Goal: Task Accomplishment & Management: Manage account settings

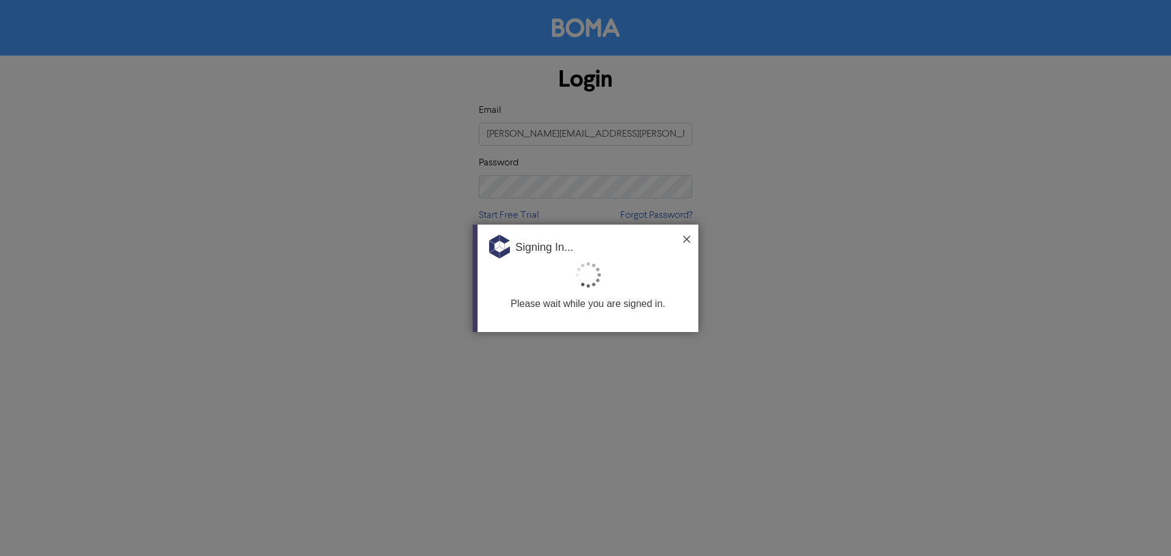
click at [689, 240] on img at bounding box center [686, 238] width 7 height 7
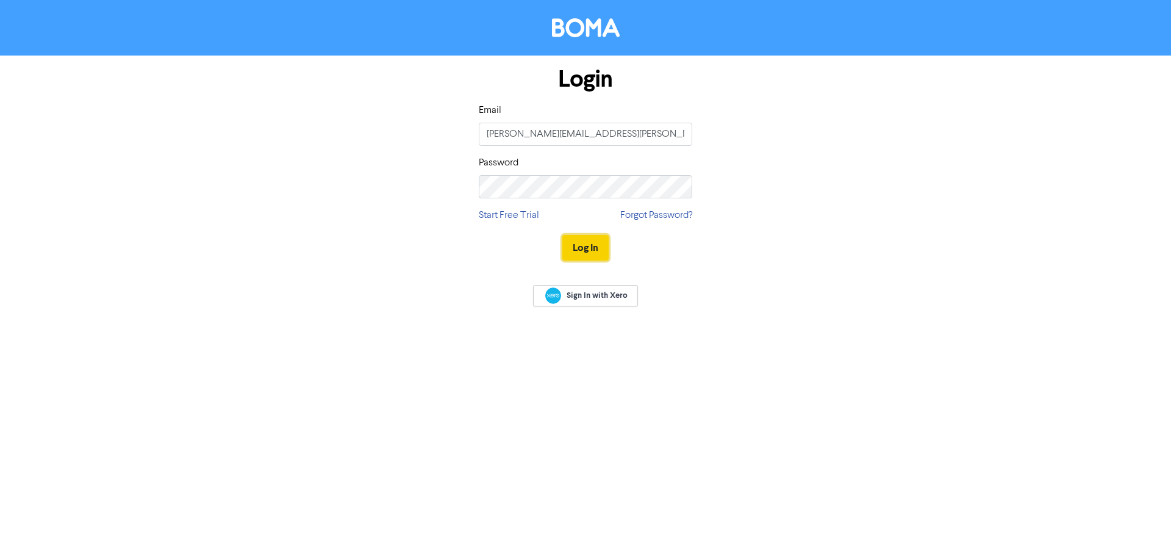
click at [591, 244] on button "Log In" at bounding box center [585, 248] width 46 height 26
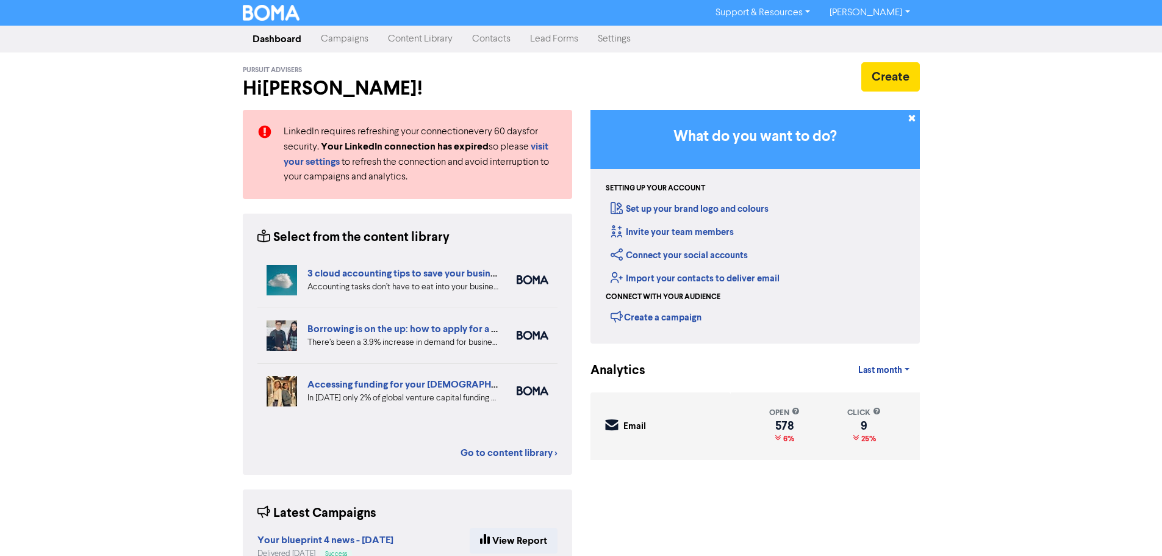
click at [499, 38] on link "Contacts" at bounding box center [491, 39] width 58 height 24
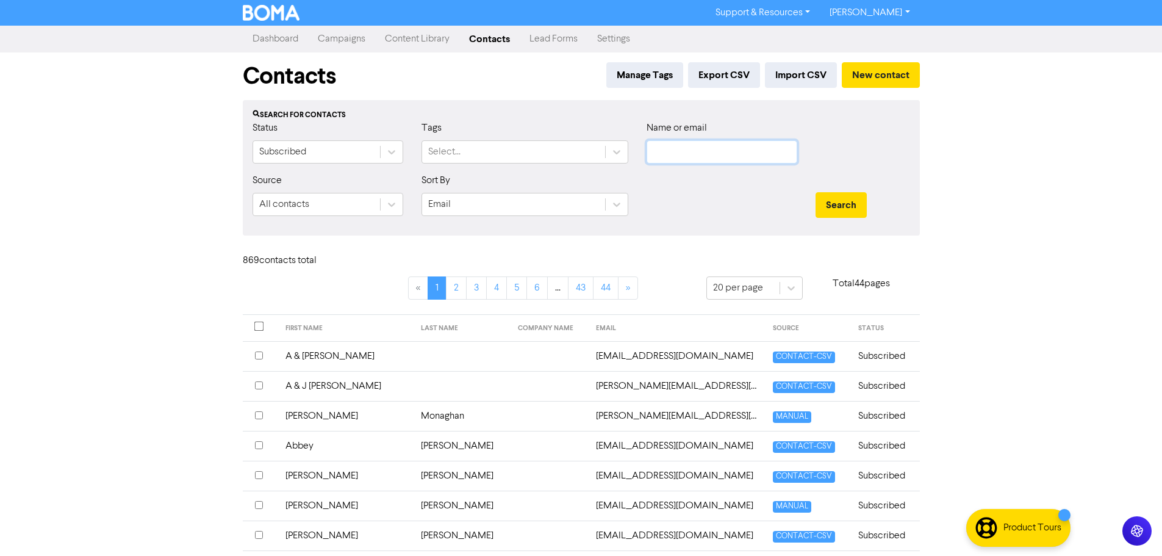
click at [693, 156] on input "text" at bounding box center [722, 151] width 151 height 23
type input "ppwi"
click at [815, 192] on button "Search" at bounding box center [840, 205] width 51 height 26
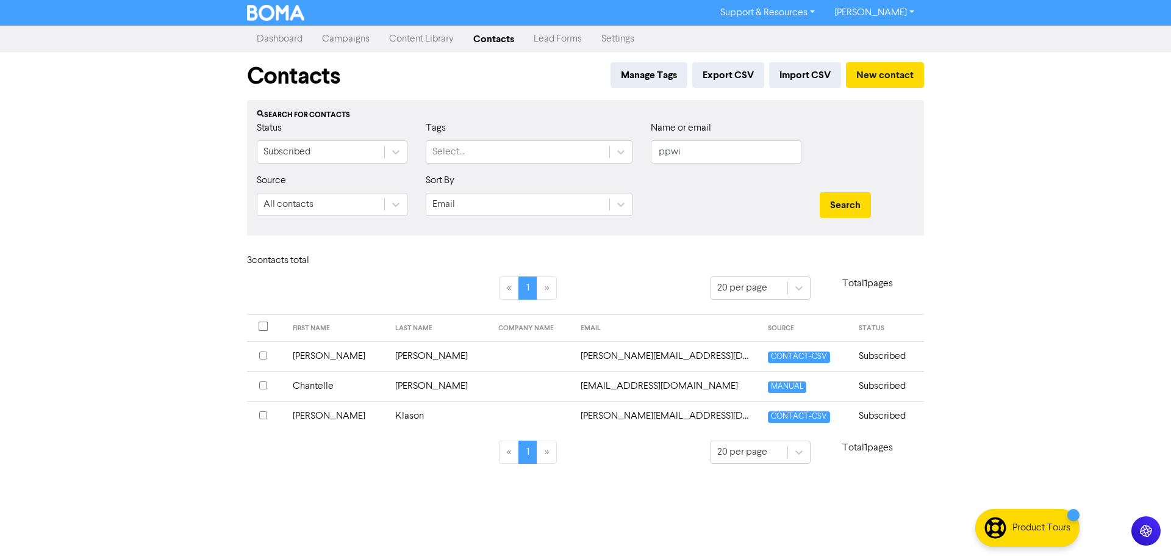
click at [410, 358] on td "[PERSON_NAME]" at bounding box center [439, 356] width 103 height 30
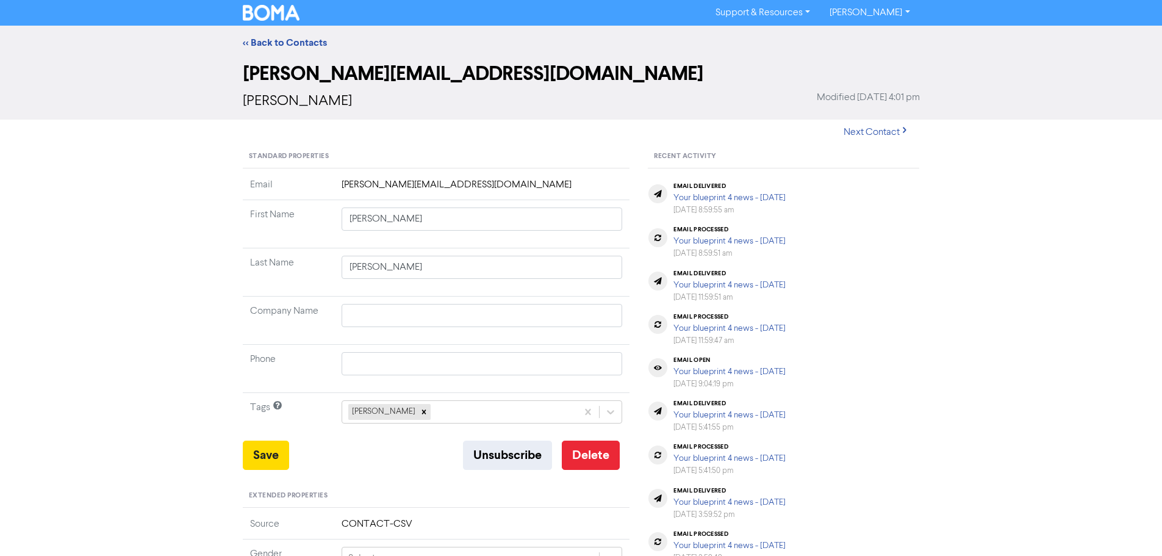
scroll to position [244, 0]
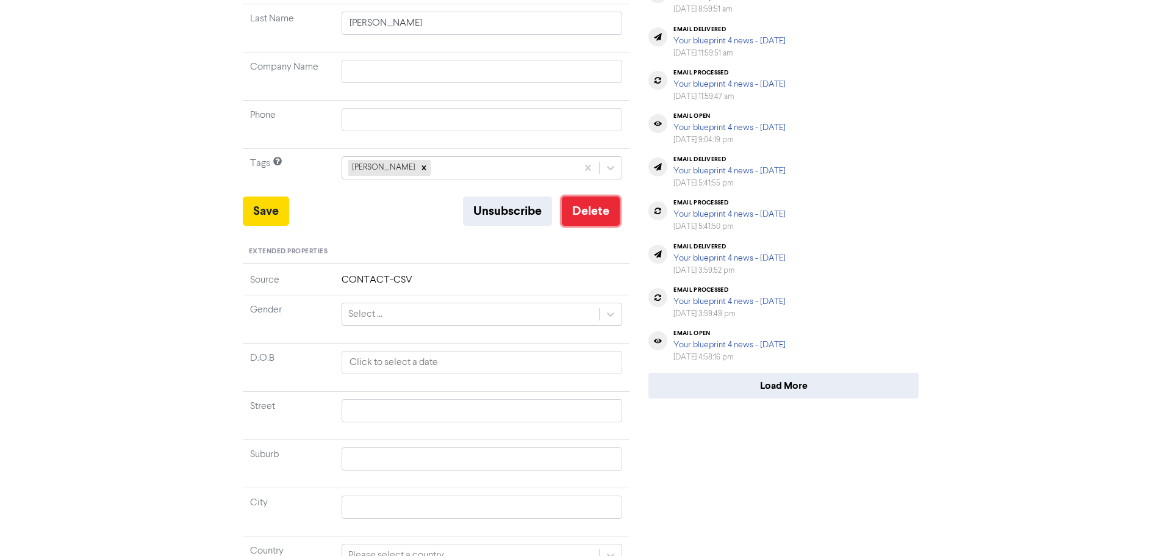
click at [596, 209] on button "Delete" at bounding box center [591, 210] width 58 height 29
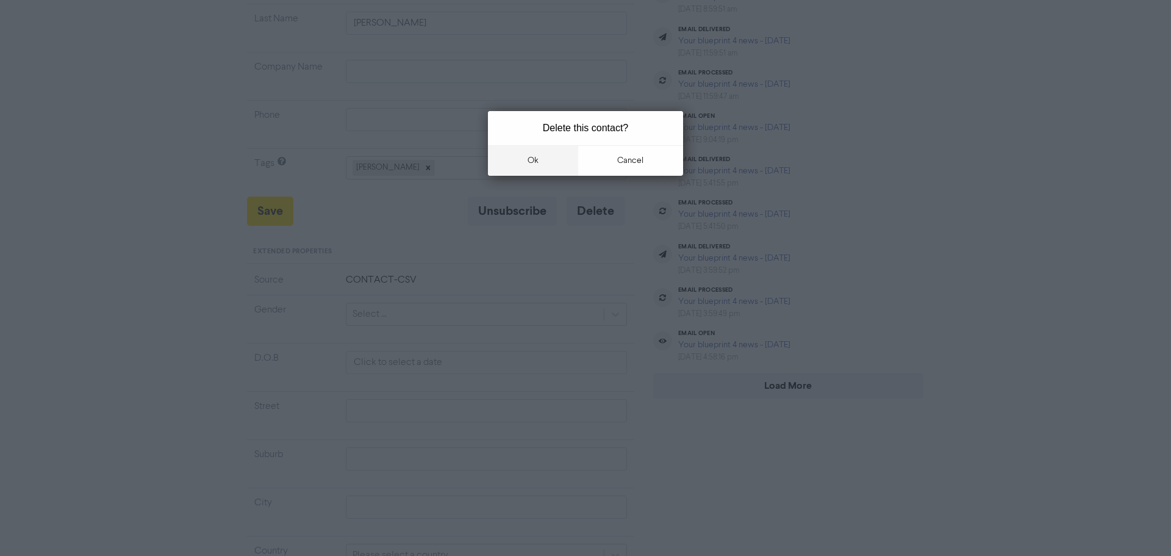
click at [533, 165] on button "ok" at bounding box center [533, 160] width 90 height 30
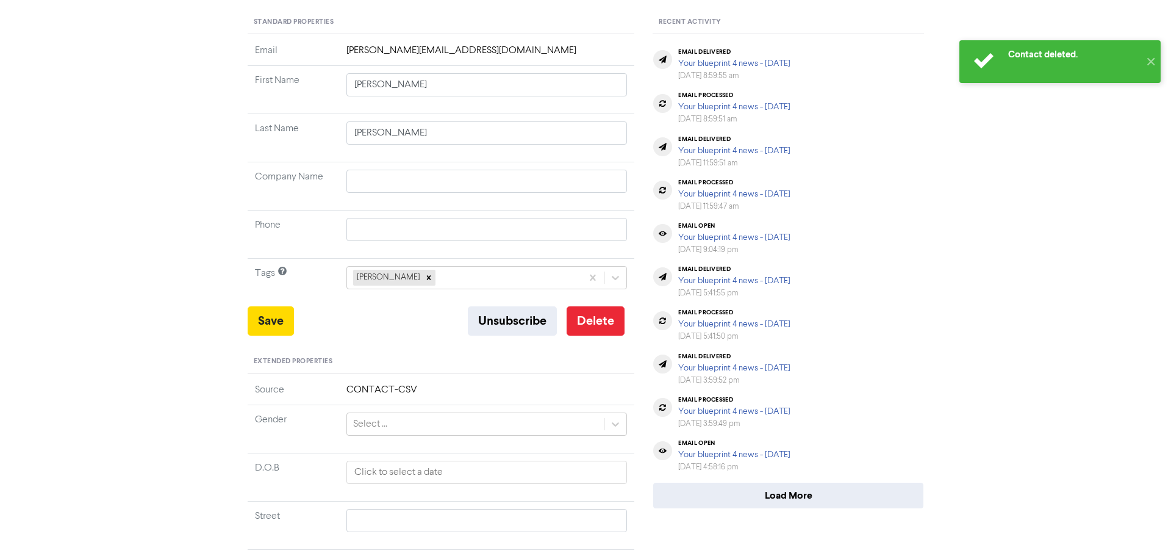
scroll to position [0, 0]
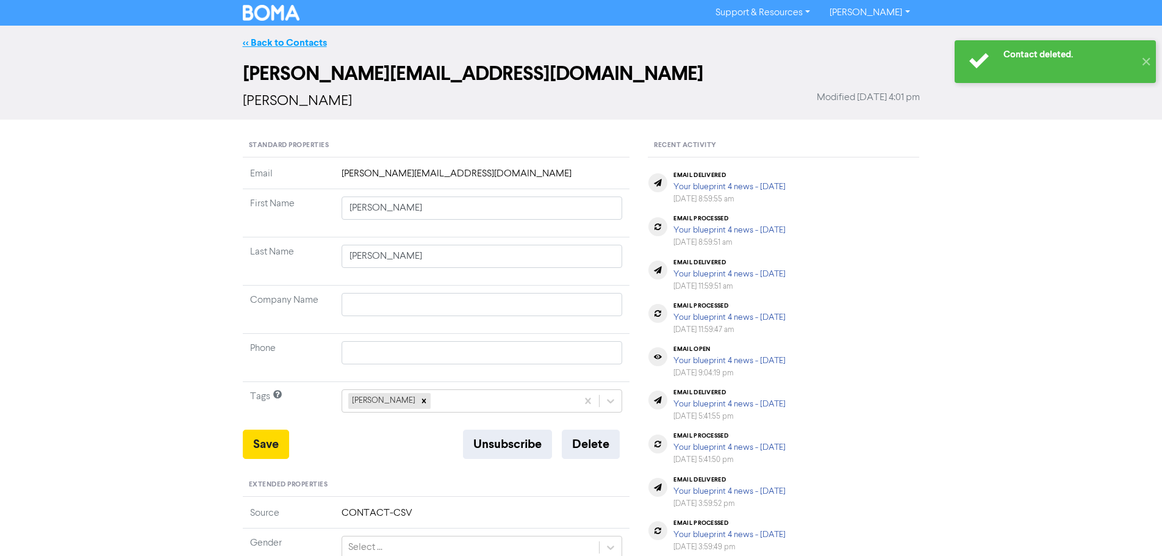
click at [279, 39] on link "<< Back to Contacts" at bounding box center [285, 43] width 84 height 12
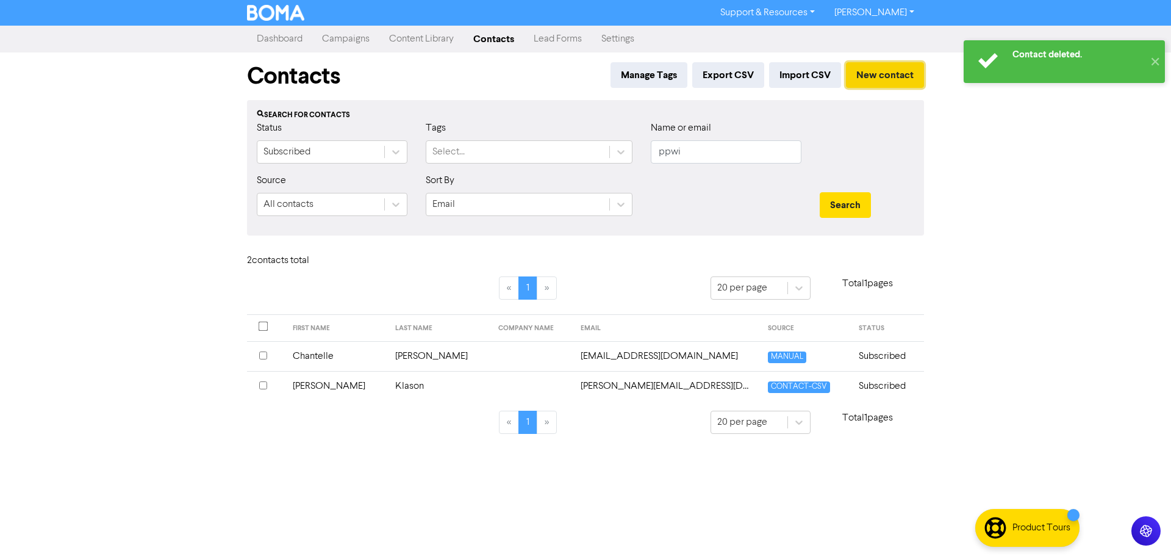
click at [894, 71] on button "New contact" at bounding box center [885, 75] width 78 height 26
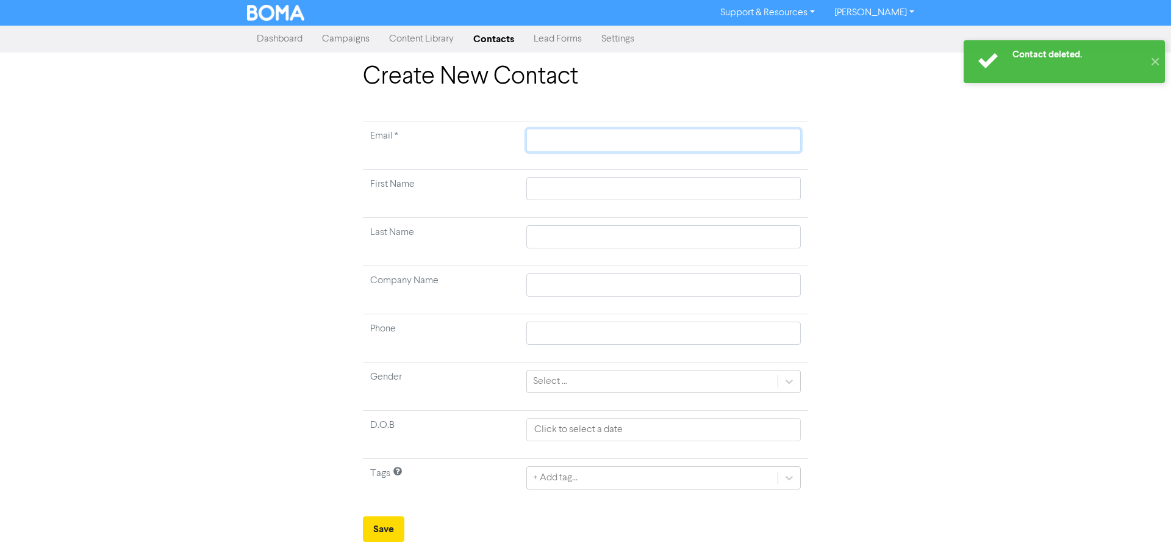
click at [576, 148] on input "text" at bounding box center [663, 140] width 274 height 23
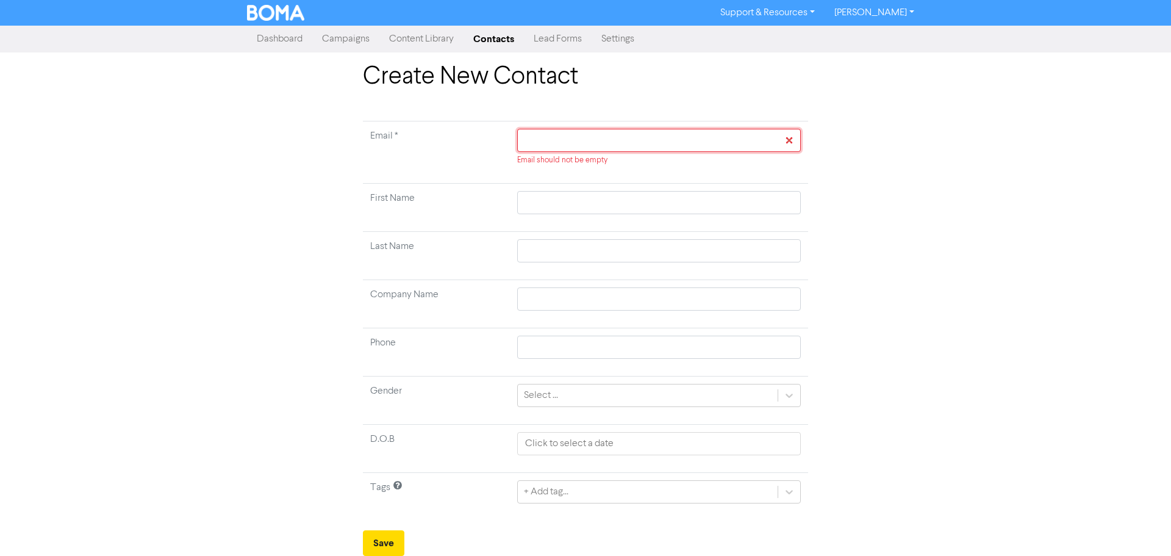
click at [646, 142] on input "text" at bounding box center [659, 140] width 284 height 23
paste input "[PERSON_NAME][EMAIL_ADDRESS][DOMAIN_NAME]"
type input "[PERSON_NAME][EMAIL_ADDRESS][DOMAIN_NAME]"
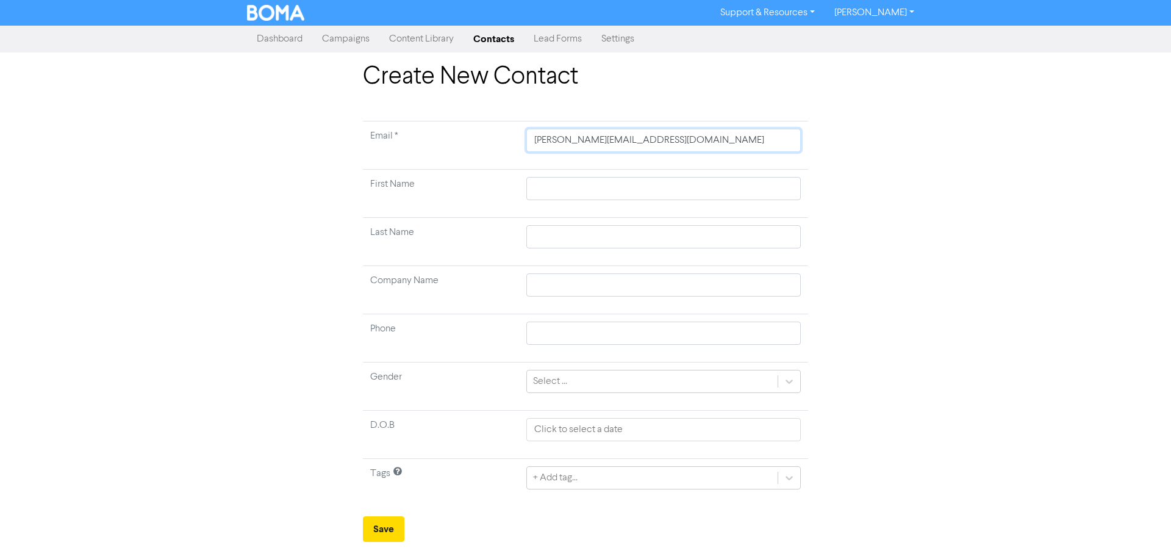
type input "[PERSON_NAME][EMAIL_ADDRESS][DOMAIN_NAME]"
click at [556, 194] on input "text" at bounding box center [663, 188] width 274 height 23
type input "C"
type input "Ca"
type input "Cam"
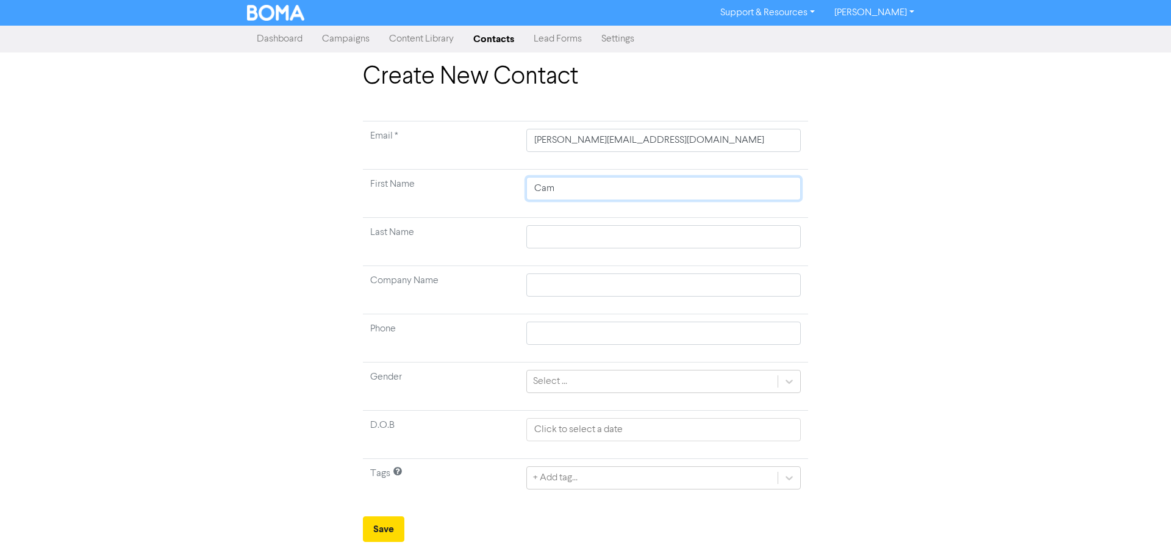
type input "Came"
type input "Camer"
type input "Camero"
type input "[PERSON_NAME]"
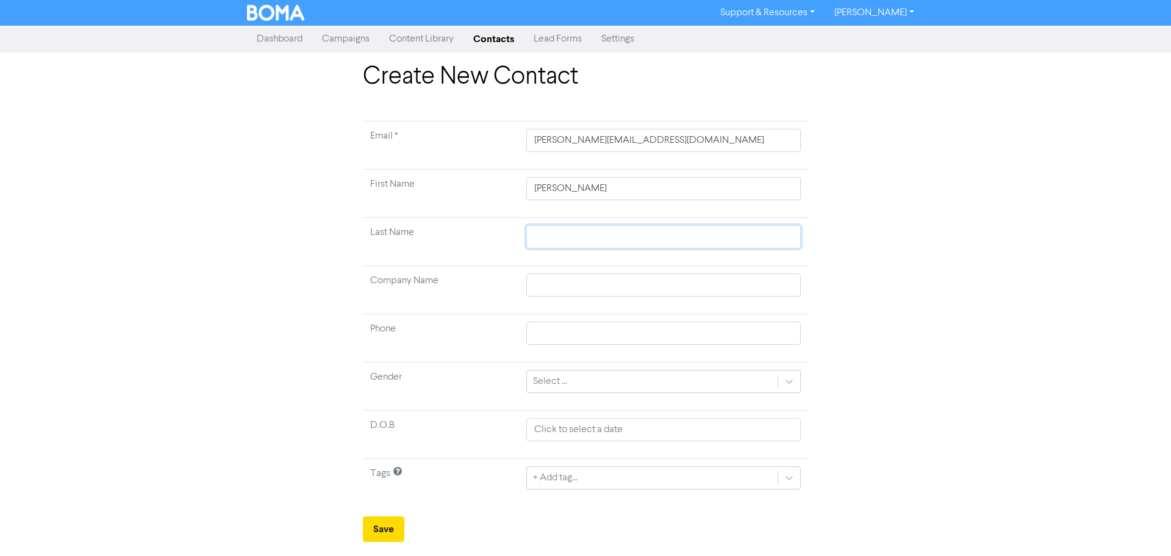
click at [578, 237] on input "text" at bounding box center [663, 236] width 274 height 23
type input "W"
type input "Wh"
type input "Why"
type input "Whyt"
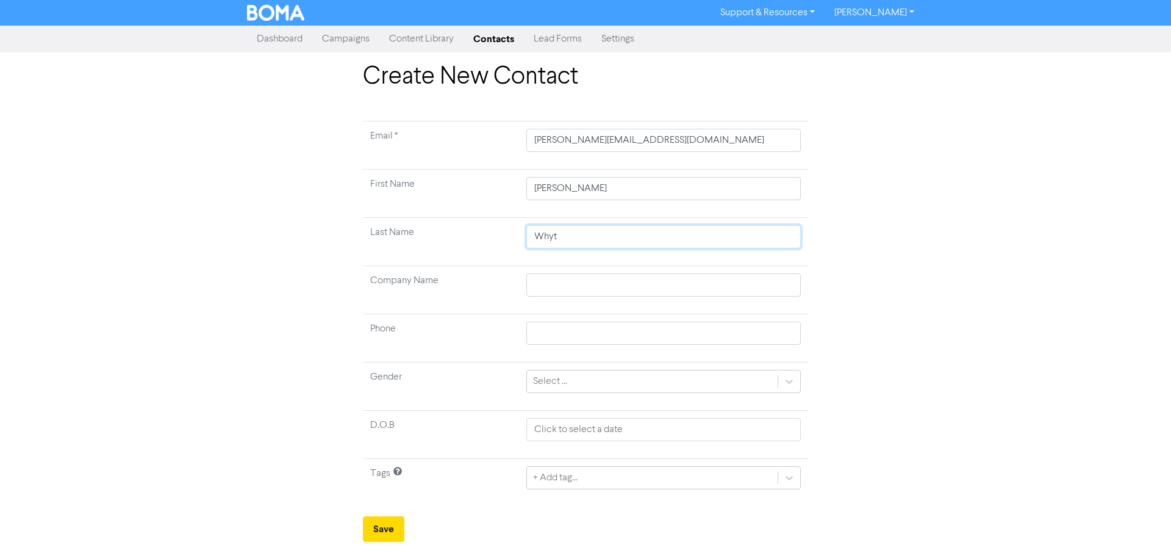
type input "[PERSON_NAME]"
click at [1049, 331] on div "Create New Contact Email * [PERSON_NAME][EMAIL_ADDRESS][DOMAIN_NAME] First Name…" at bounding box center [585, 301] width 1171 height 479
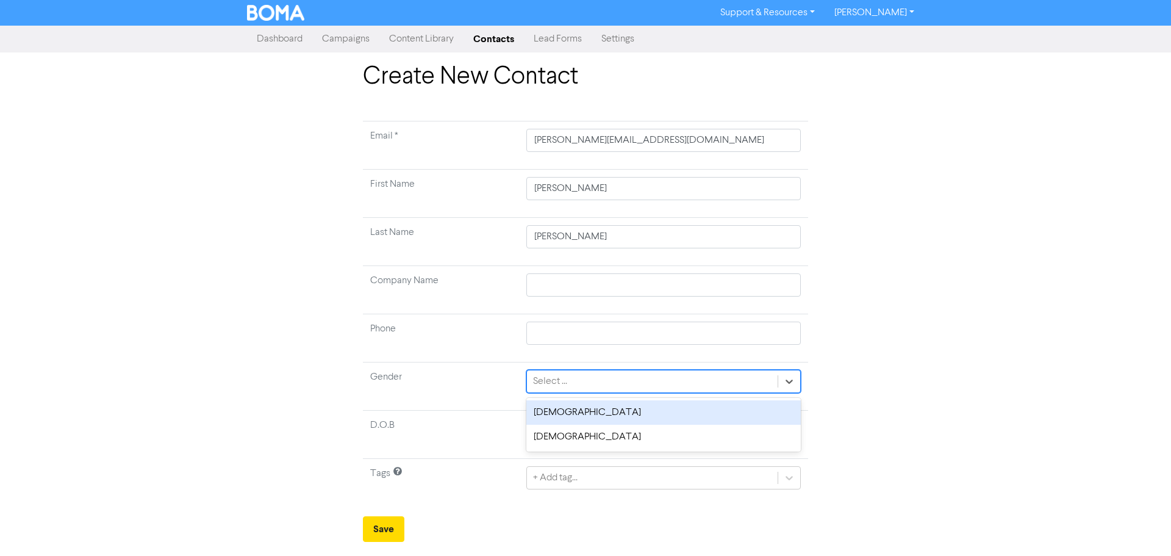
click at [631, 382] on div "Select ..." at bounding box center [652, 381] width 251 height 22
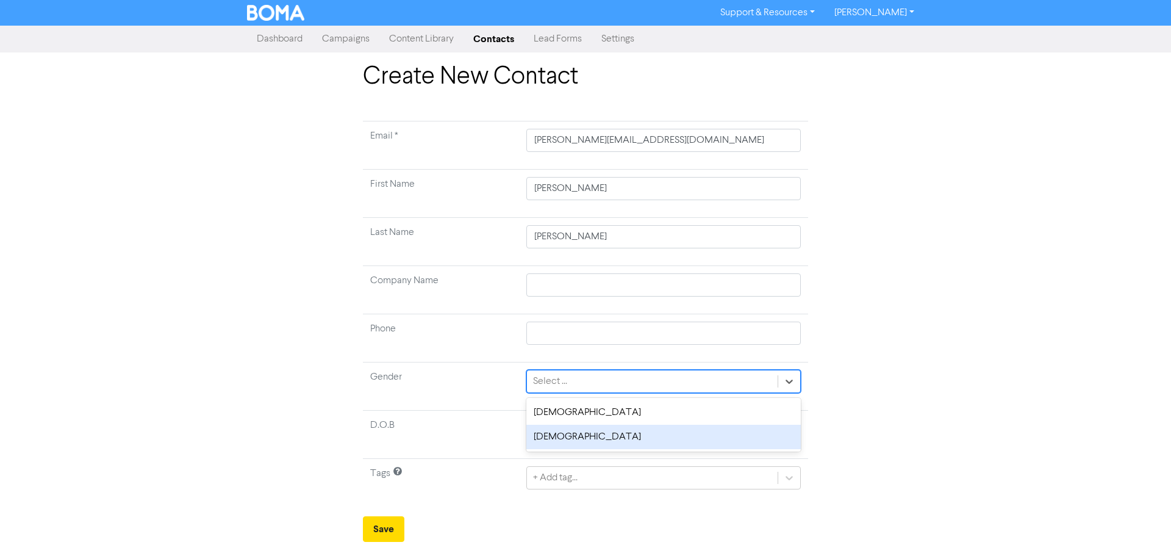
click at [593, 437] on div "[DEMOGRAPHIC_DATA]" at bounding box center [663, 436] width 274 height 24
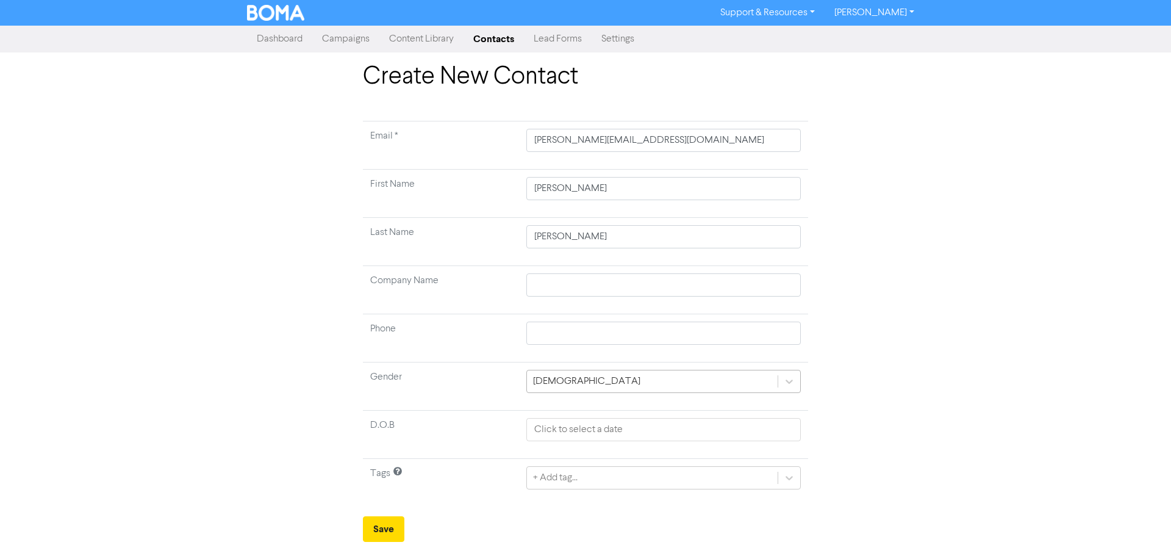
click at [592, 386] on div "[DEMOGRAPHIC_DATA]" at bounding box center [652, 381] width 251 height 22
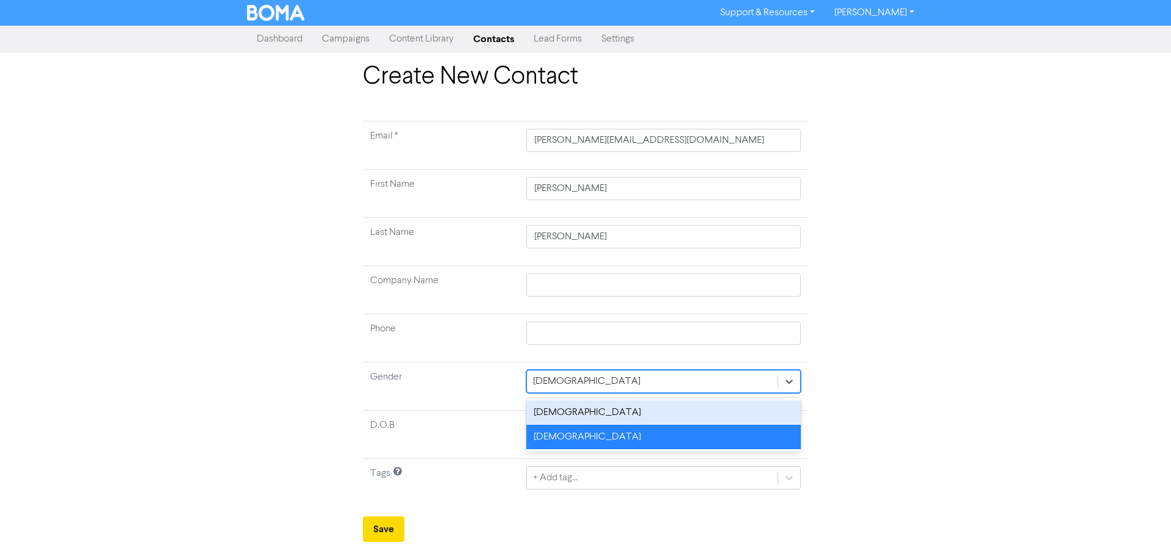
click at [571, 413] on div "[DEMOGRAPHIC_DATA]" at bounding box center [663, 412] width 274 height 24
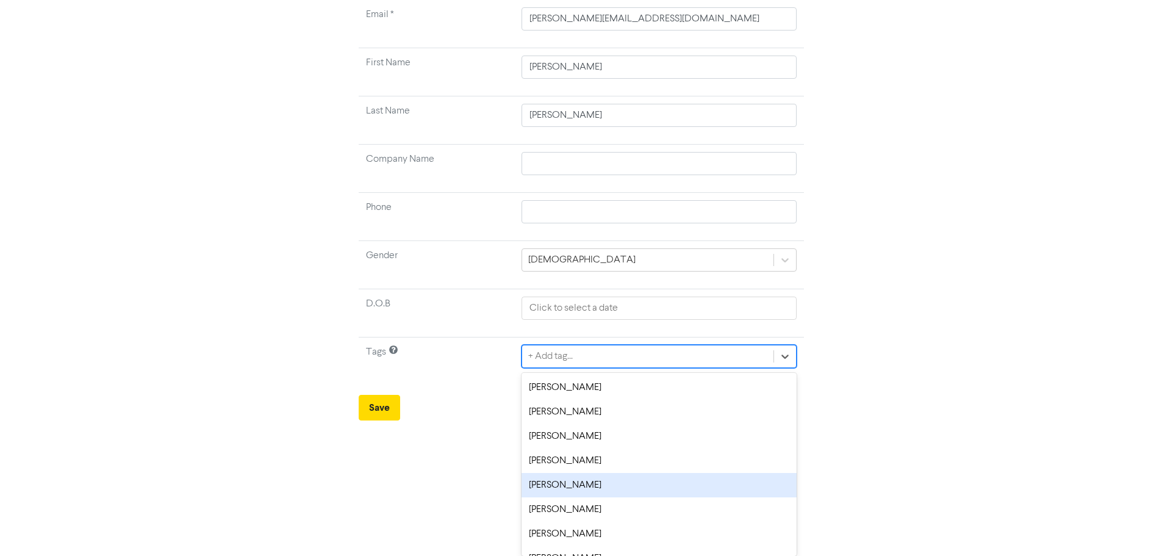
click at [551, 368] on div "option [PERSON_NAME] focused, 5 of 8. 8 results available. Use Up and Down to c…" at bounding box center [658, 356] width 274 height 23
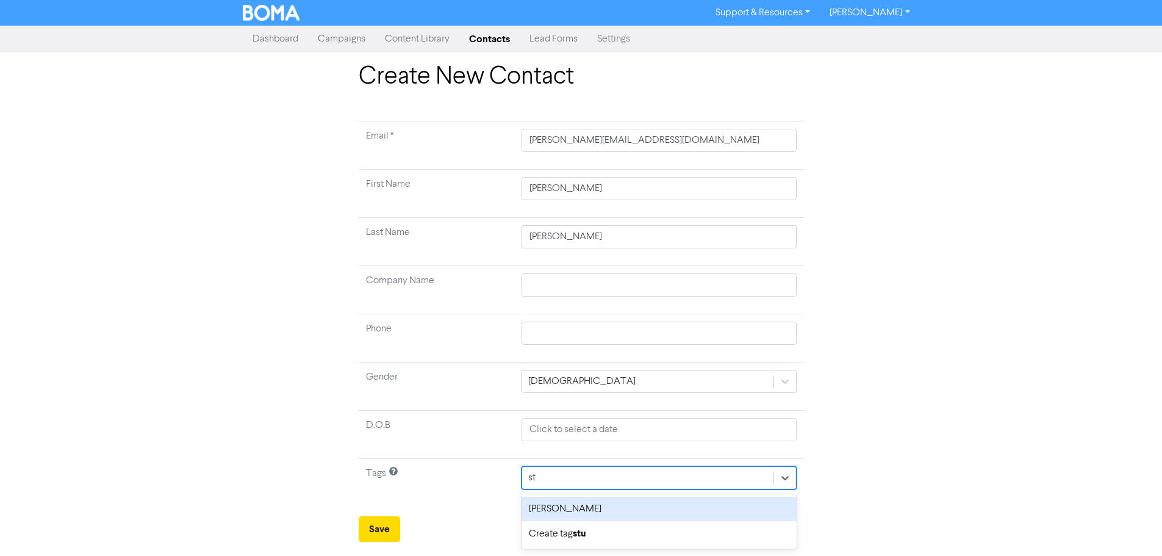
type input "stu"
click at [563, 506] on div "[PERSON_NAME]" at bounding box center [663, 508] width 274 height 24
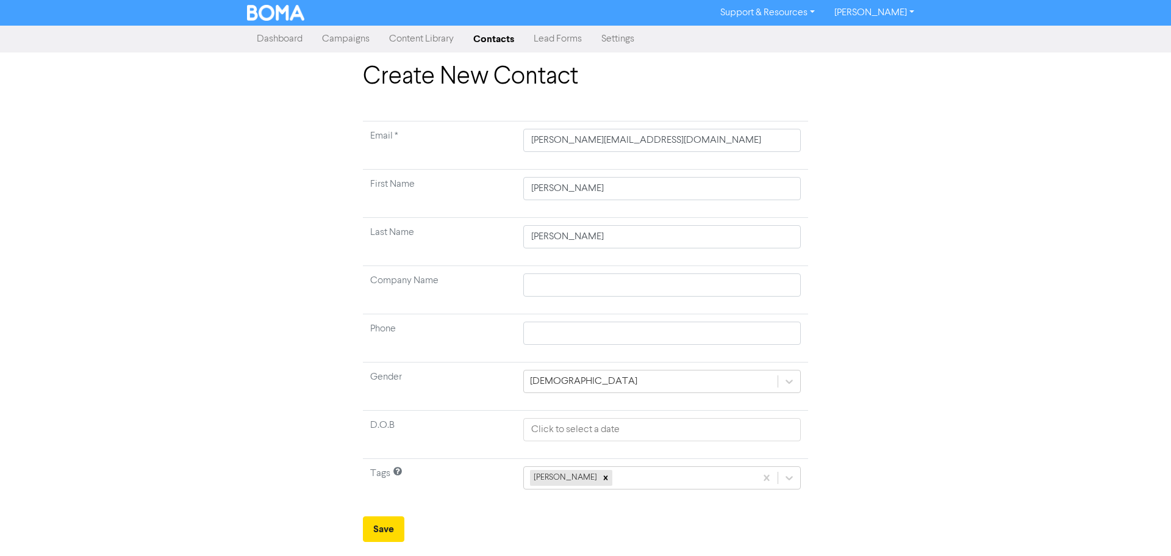
click at [971, 260] on div "Create New Contact Email * [PERSON_NAME][EMAIL_ADDRESS][DOMAIN_NAME] First Name…" at bounding box center [585, 301] width 1171 height 479
click at [388, 528] on button "Save" at bounding box center [383, 529] width 41 height 26
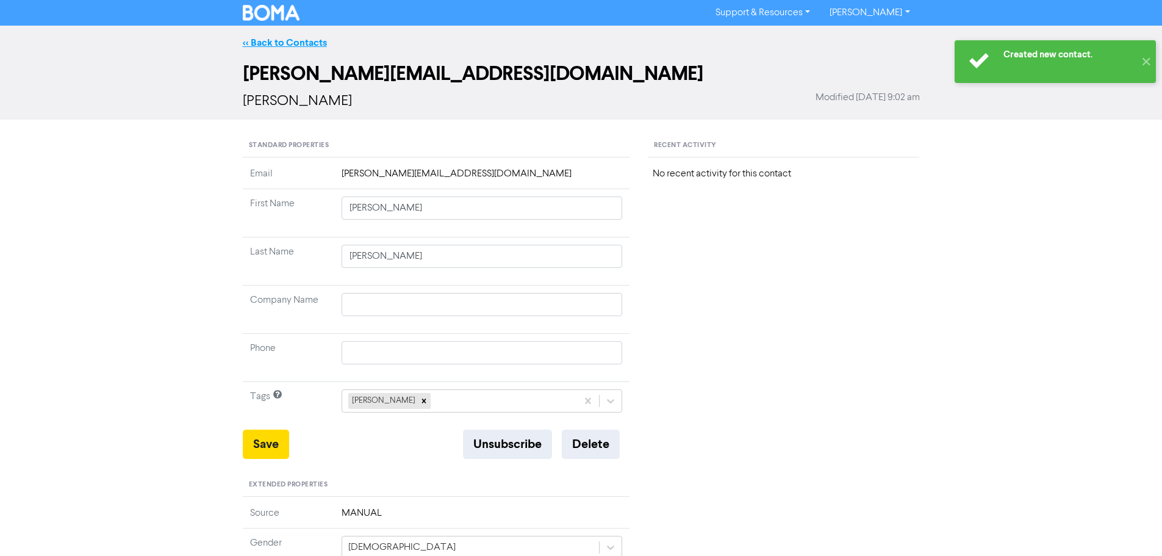
click at [310, 44] on link "<< Back to Contacts" at bounding box center [285, 43] width 84 height 12
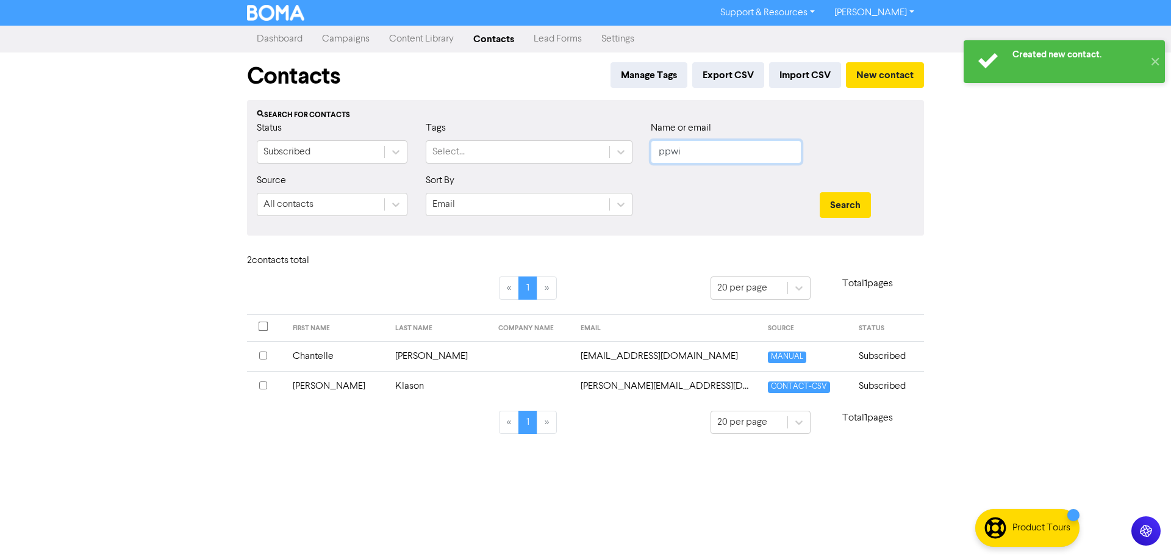
click at [736, 148] on input "ppwi" at bounding box center [726, 151] width 151 height 23
type input "ppwi"
click at [820, 192] on button "Search" at bounding box center [845, 205] width 51 height 26
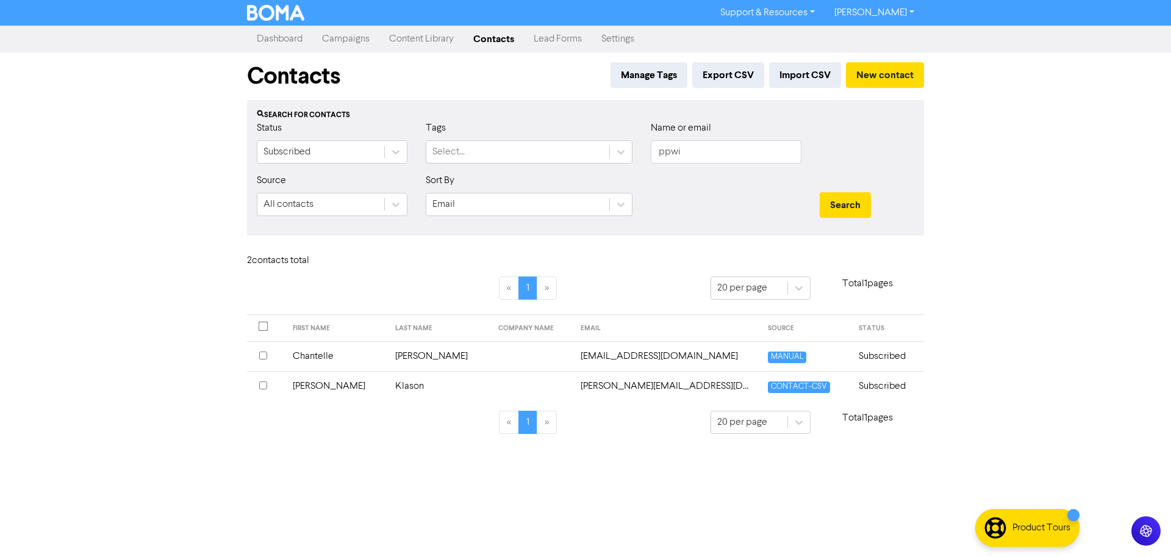
click at [334, 358] on td "Chantelle" at bounding box center [336, 356] width 103 height 30
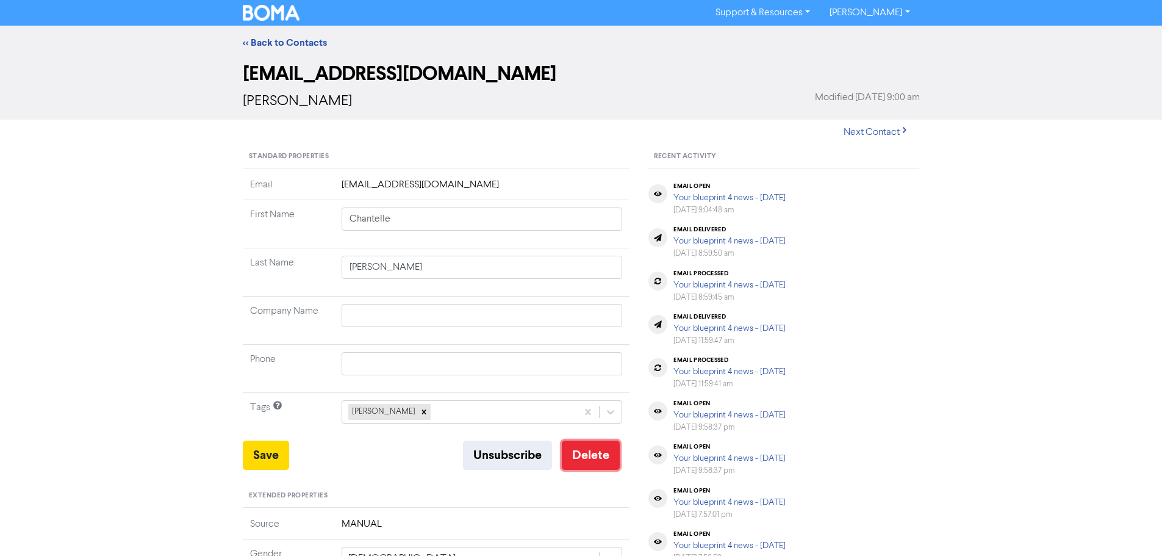
click at [582, 449] on button "Delete" at bounding box center [591, 454] width 58 height 29
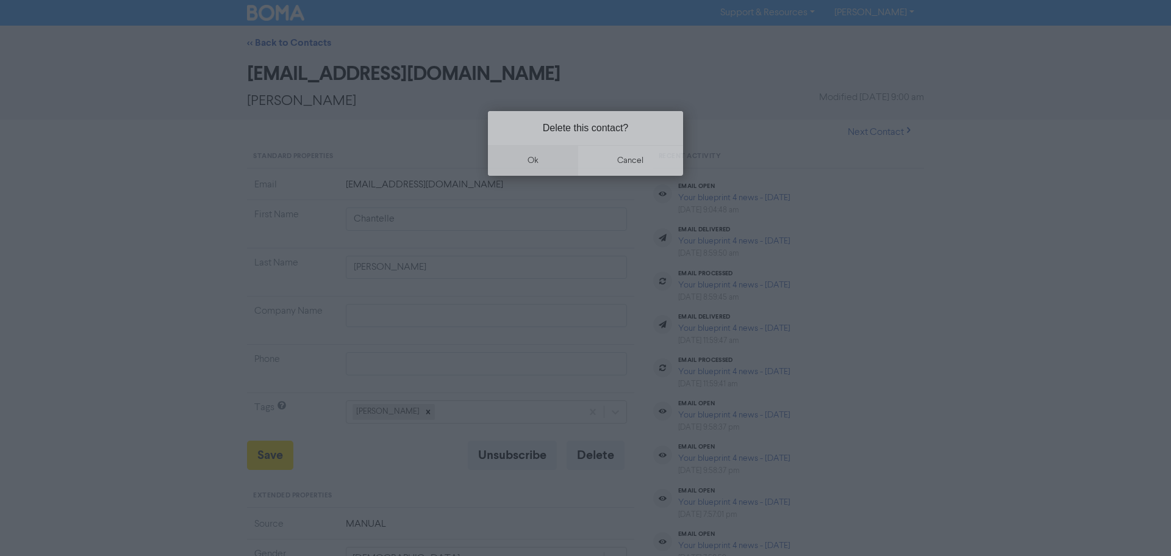
click at [537, 159] on button "ok" at bounding box center [533, 160] width 90 height 30
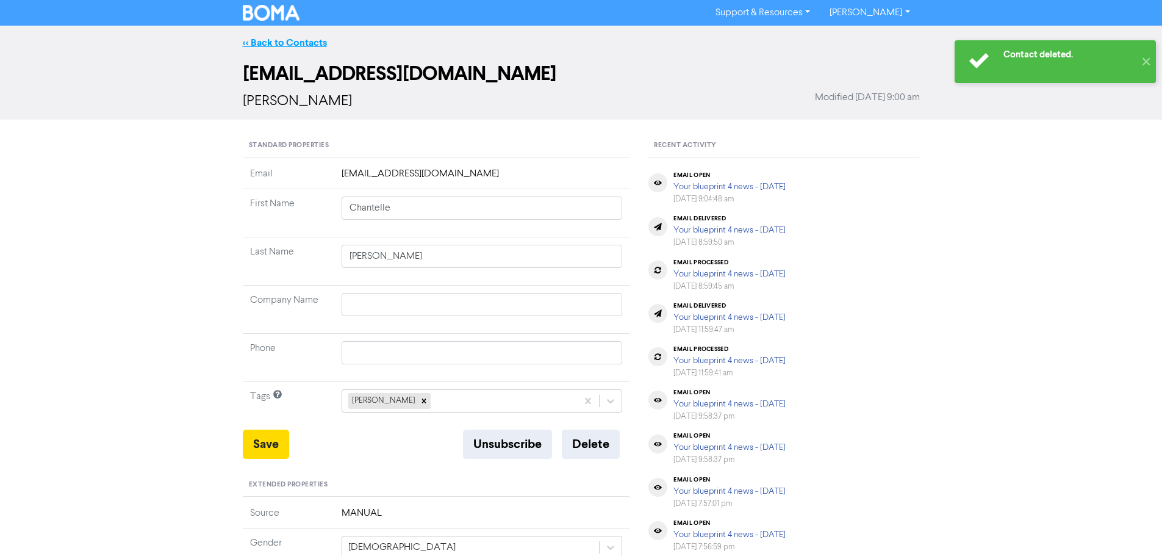
click at [294, 41] on link "<< Back to Contacts" at bounding box center [285, 43] width 84 height 12
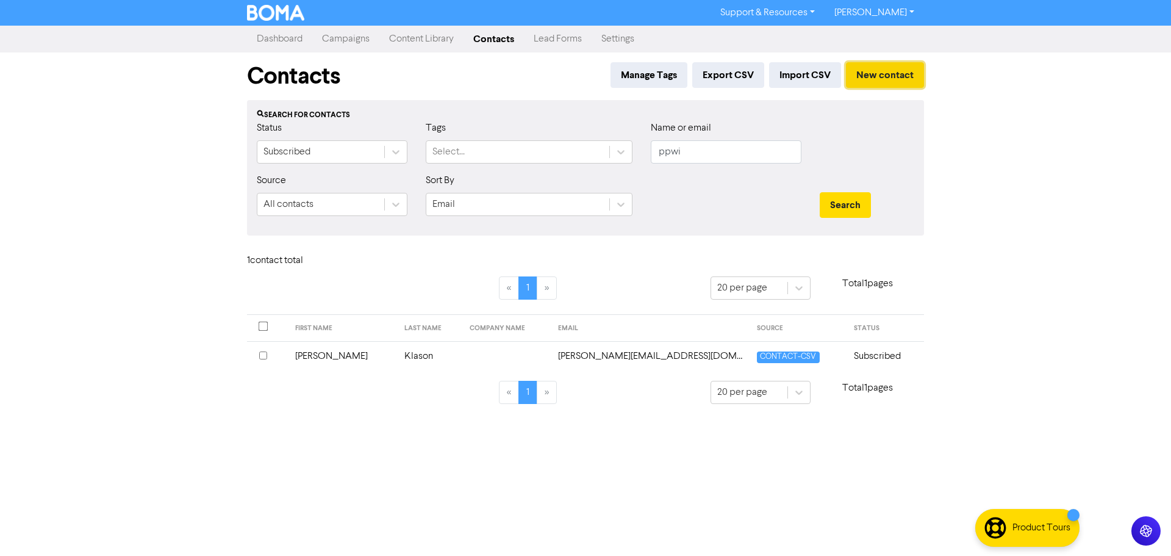
click at [911, 74] on button "New contact" at bounding box center [885, 75] width 78 height 26
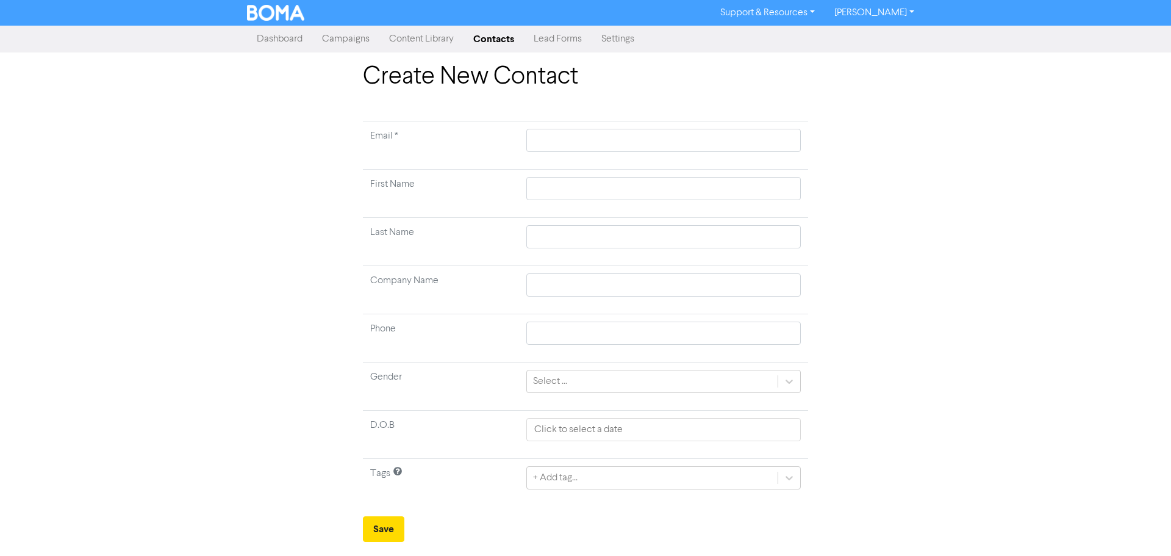
drag, startPoint x: 600, startPoint y: 121, endPoint x: 601, endPoint y: 130, distance: 8.6
click at [600, 123] on td at bounding box center [663, 145] width 289 height 48
click at [607, 138] on input "text" at bounding box center [663, 140] width 274 height 23
paste input "[EMAIL_ADDRESS][DOMAIN_NAME]"
type input "[EMAIL_ADDRESS][DOMAIN_NAME]"
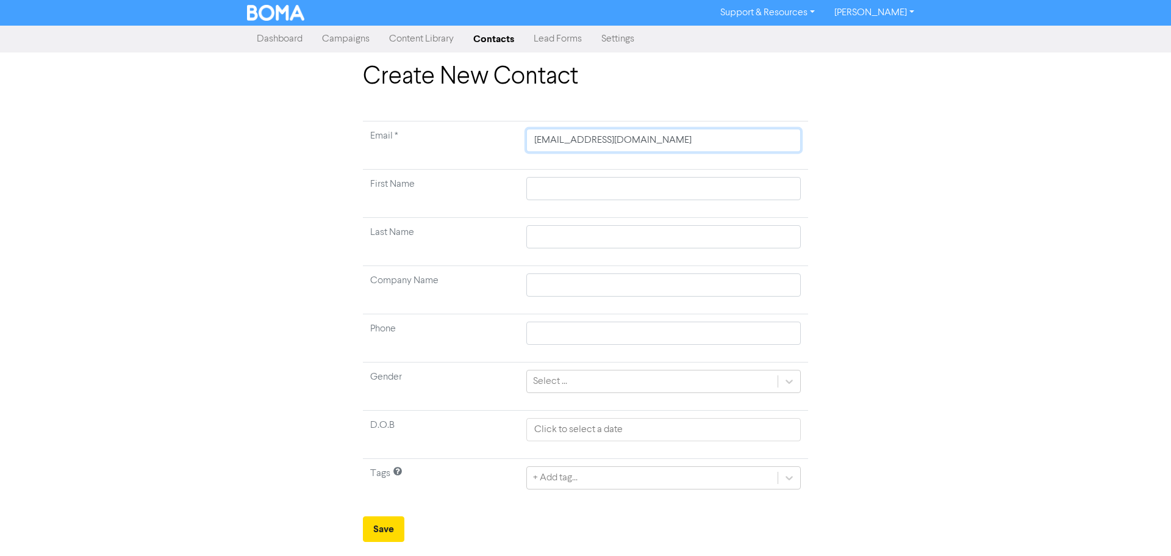
type input "[EMAIL_ADDRESS][DOMAIN_NAME]"
click at [558, 189] on input "text" at bounding box center [663, 188] width 274 height 23
type input "C"
type input "Ch"
type input "Cha"
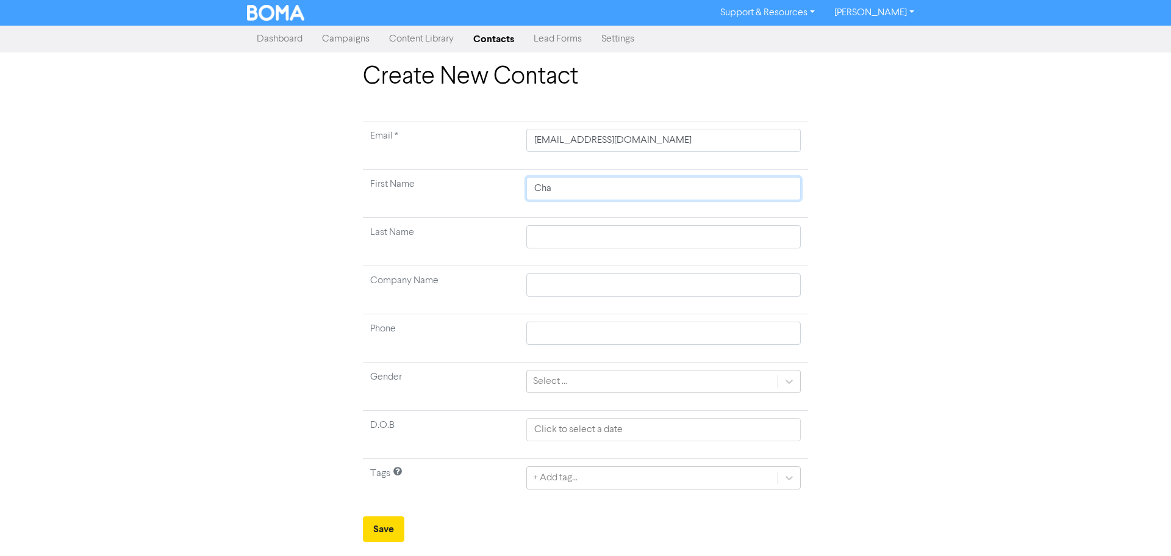
type input "[PERSON_NAME]"
type input "Chant"
type input "Chante"
type input "[PERSON_NAME]"
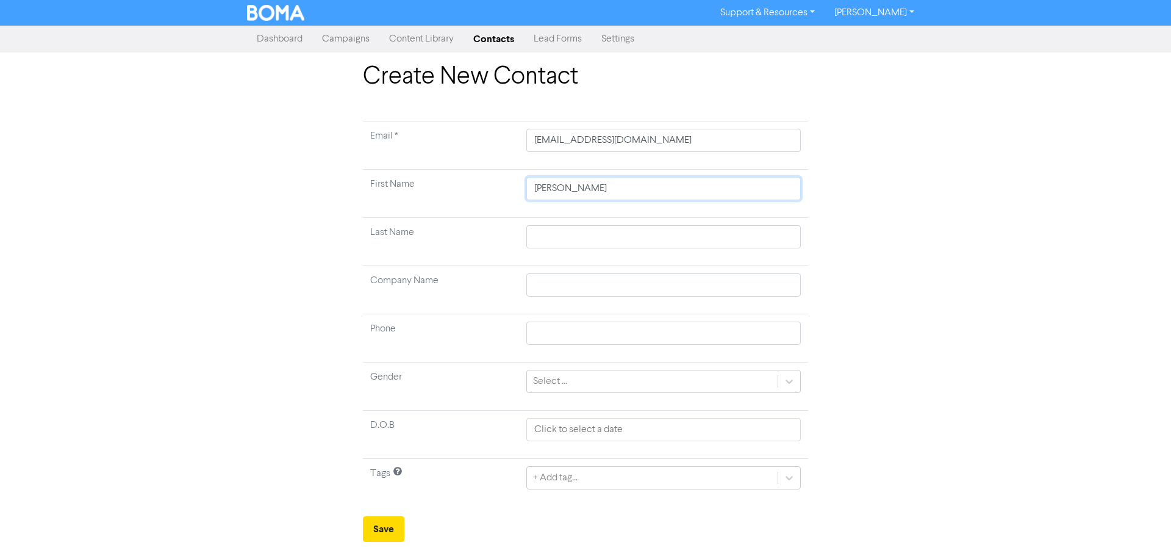
type input "Chantelle"
click at [569, 231] on input "text" at bounding box center [663, 236] width 274 height 23
type input "M"
type input "Mo"
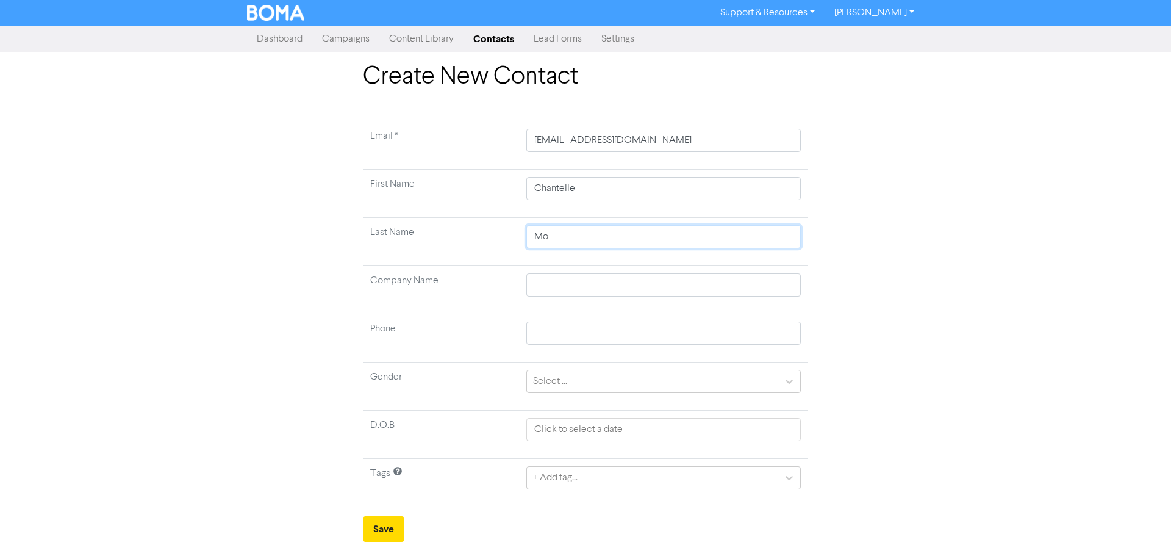
type input "Mon"
type input "Mont"
type input "Montg"
type input "Montgo"
type input "Montgom"
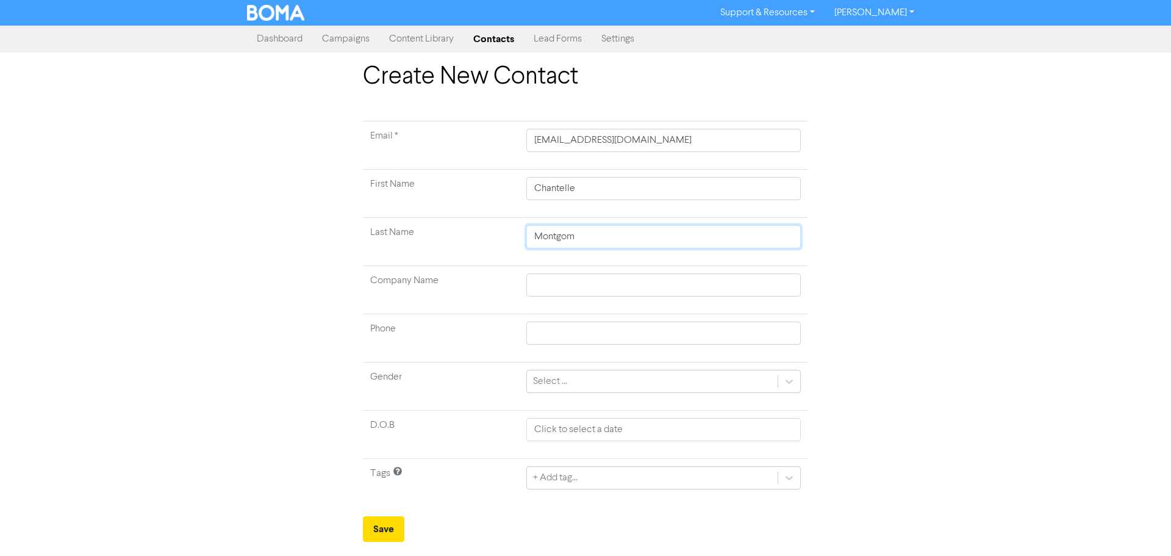
type input "Montgome"
type input "Montgomer"
type input "[PERSON_NAME]"
click at [567, 378] on div "Select ..." at bounding box center [652, 381] width 251 height 22
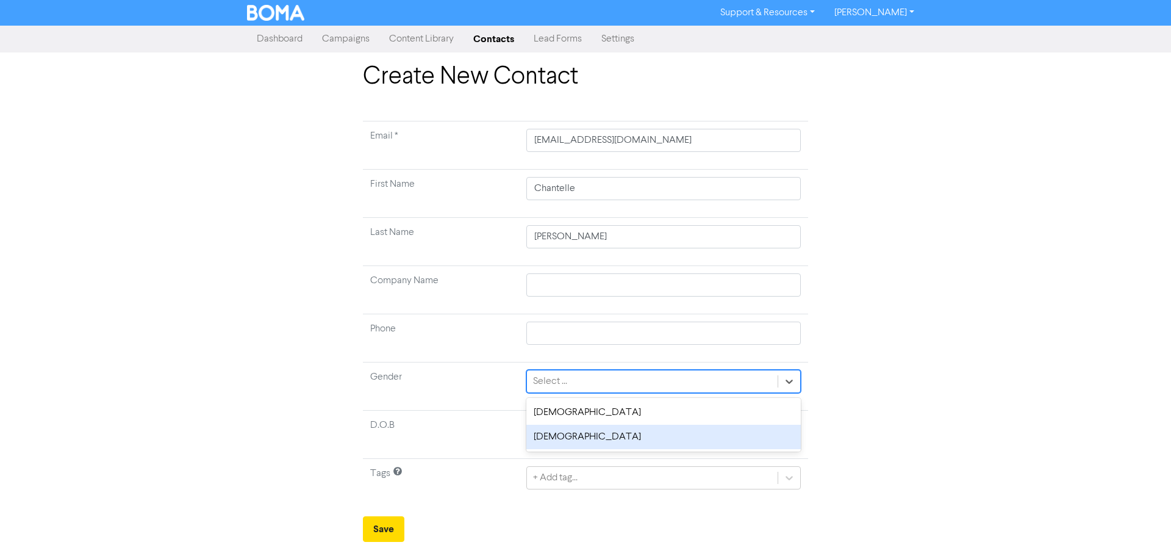
click at [564, 445] on div "[DEMOGRAPHIC_DATA]" at bounding box center [663, 436] width 274 height 24
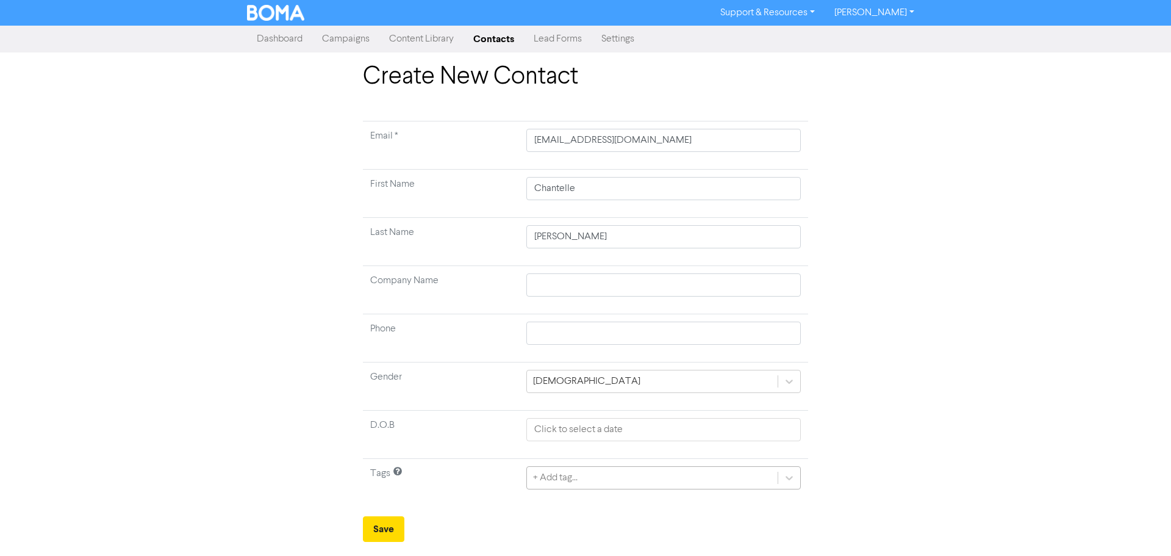
click at [559, 478] on div "+ Add tag..." at bounding box center [663, 477] width 274 height 23
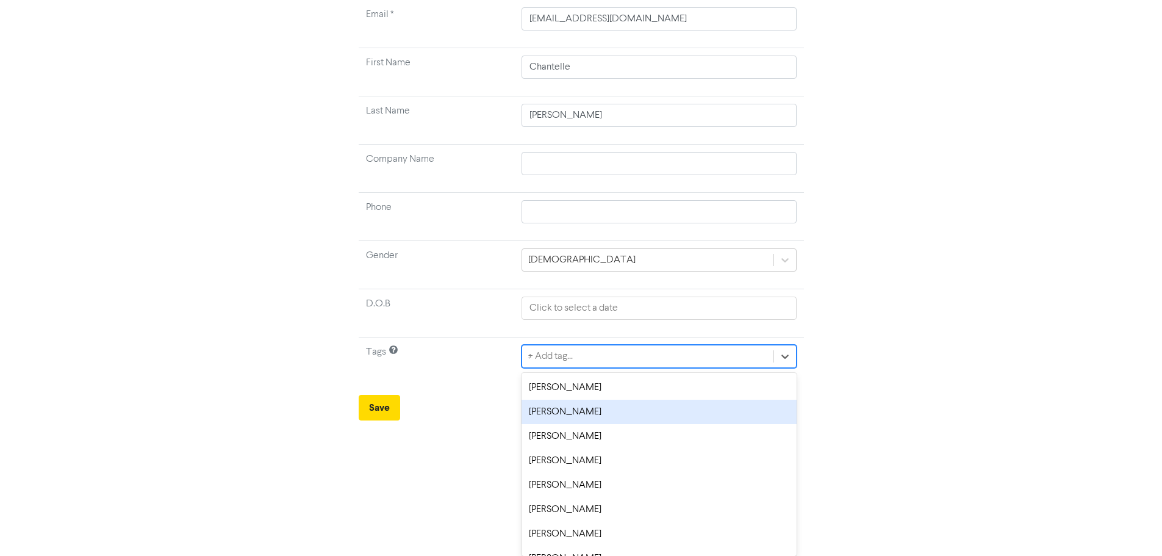
scroll to position [90, 0]
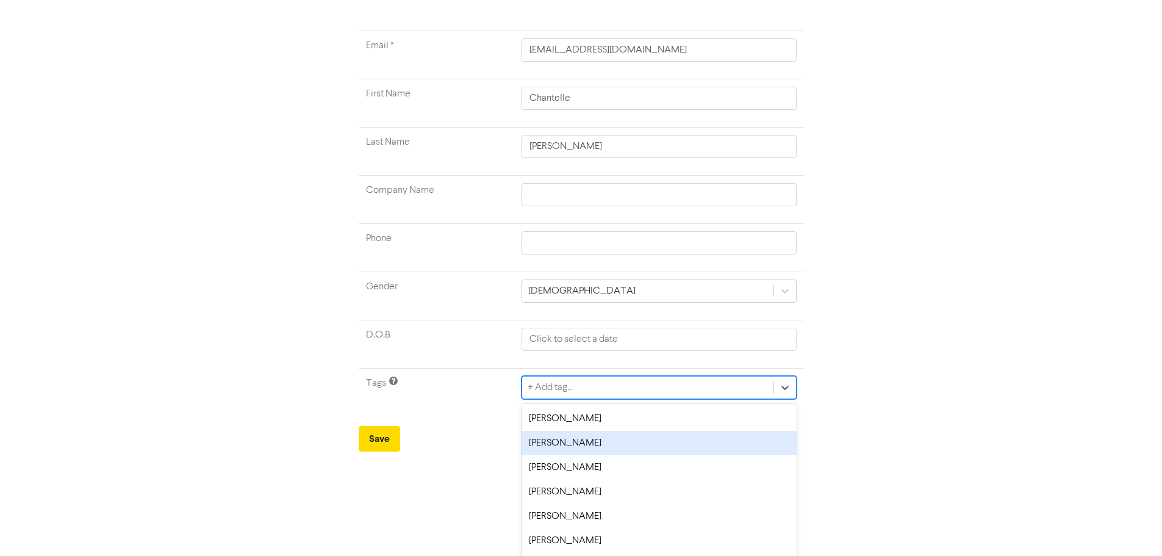
type input "stu"
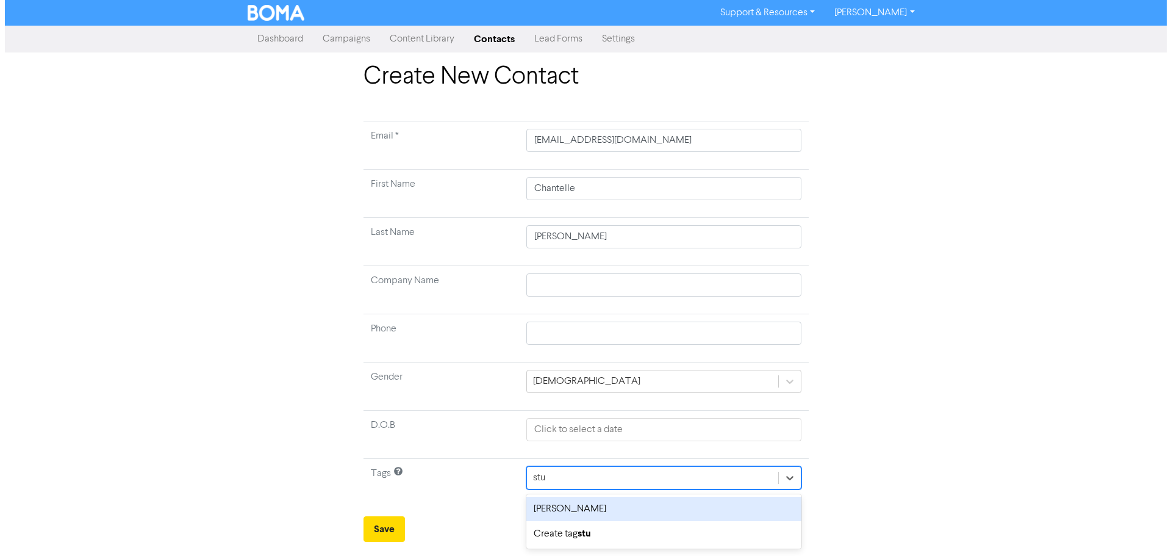
scroll to position [0, 0]
click at [602, 517] on div "[PERSON_NAME]" at bounding box center [663, 508] width 274 height 24
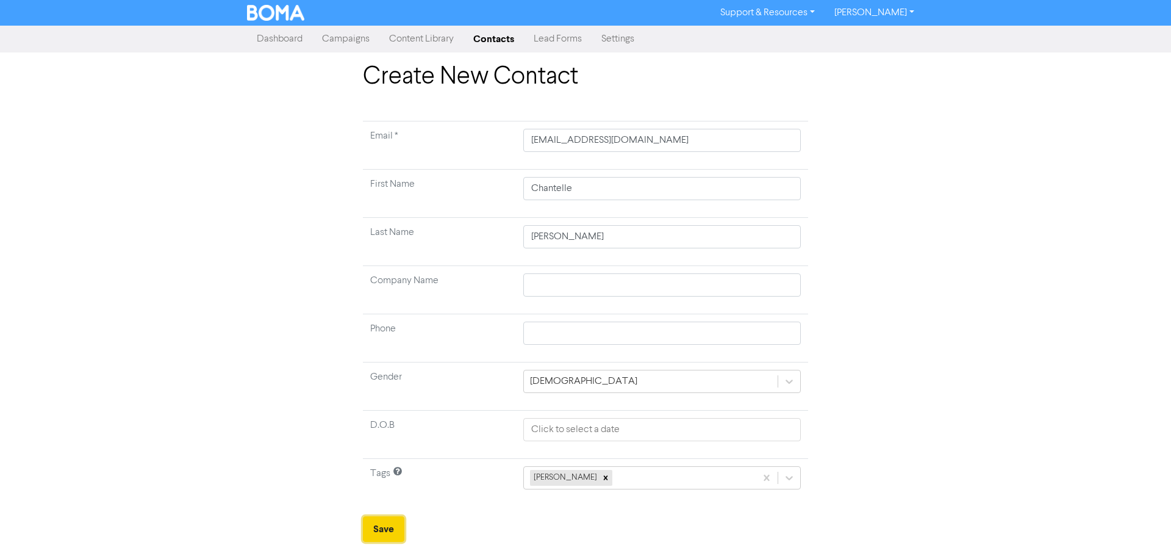
click at [391, 529] on button "Save" at bounding box center [383, 529] width 41 height 26
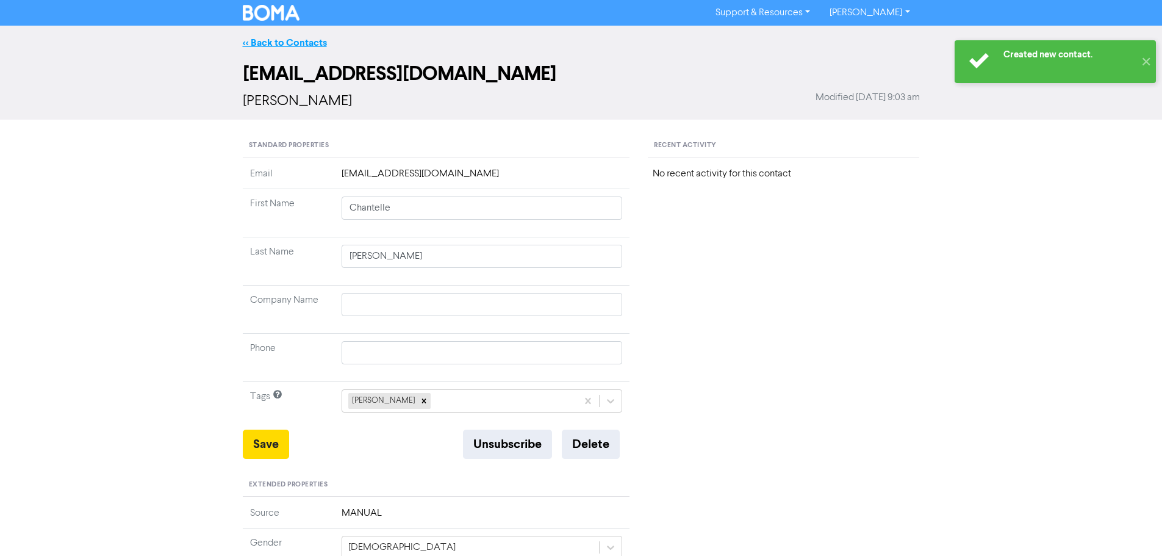
click at [290, 41] on link "<< Back to Contacts" at bounding box center [285, 43] width 84 height 12
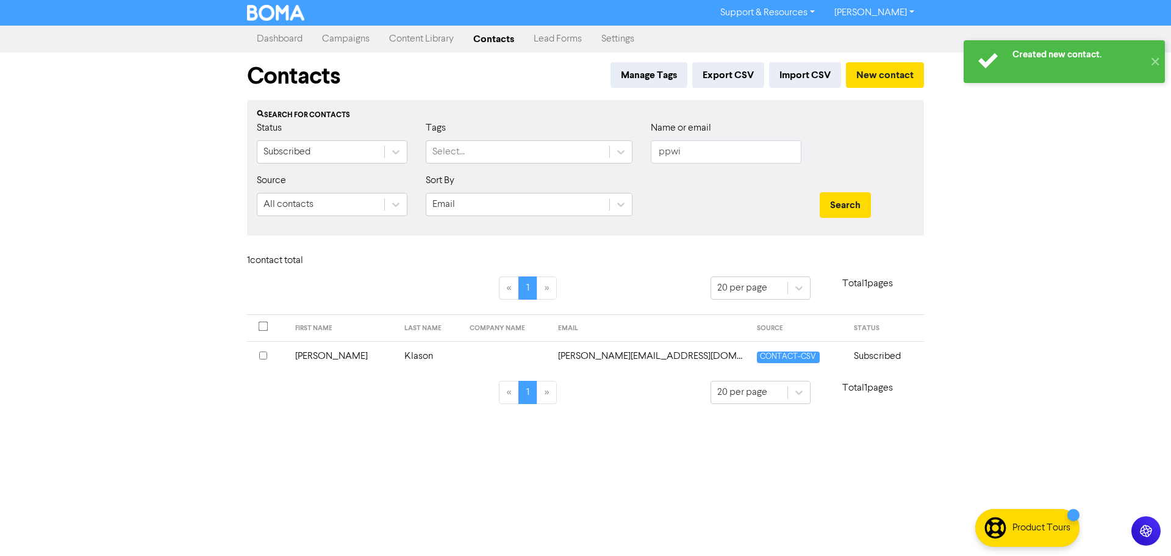
click at [365, 353] on td "[PERSON_NAME]" at bounding box center [343, 356] width 110 height 30
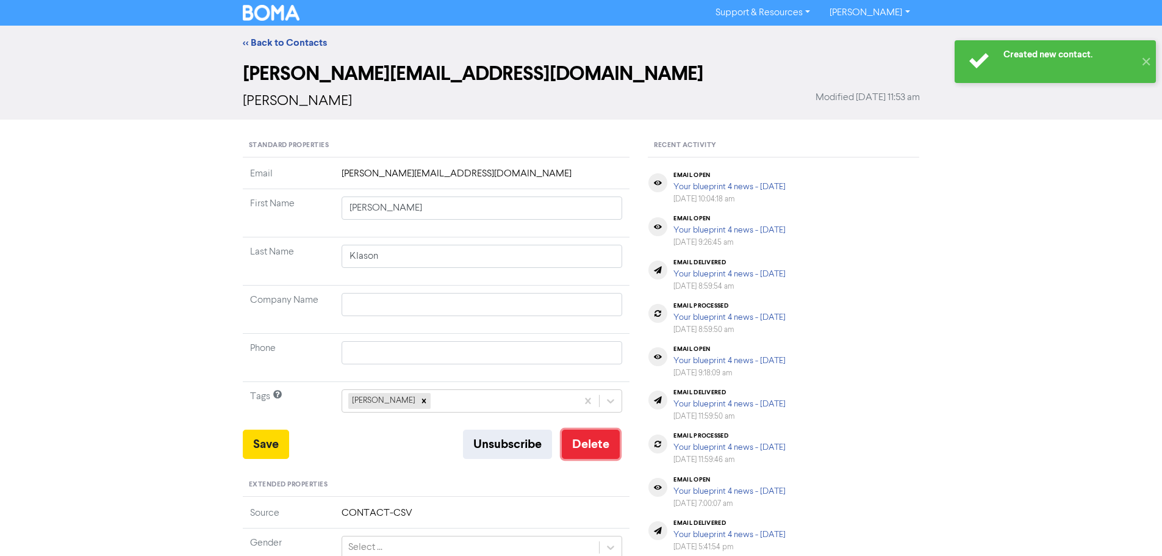
click at [595, 446] on button "Delete" at bounding box center [591, 443] width 58 height 29
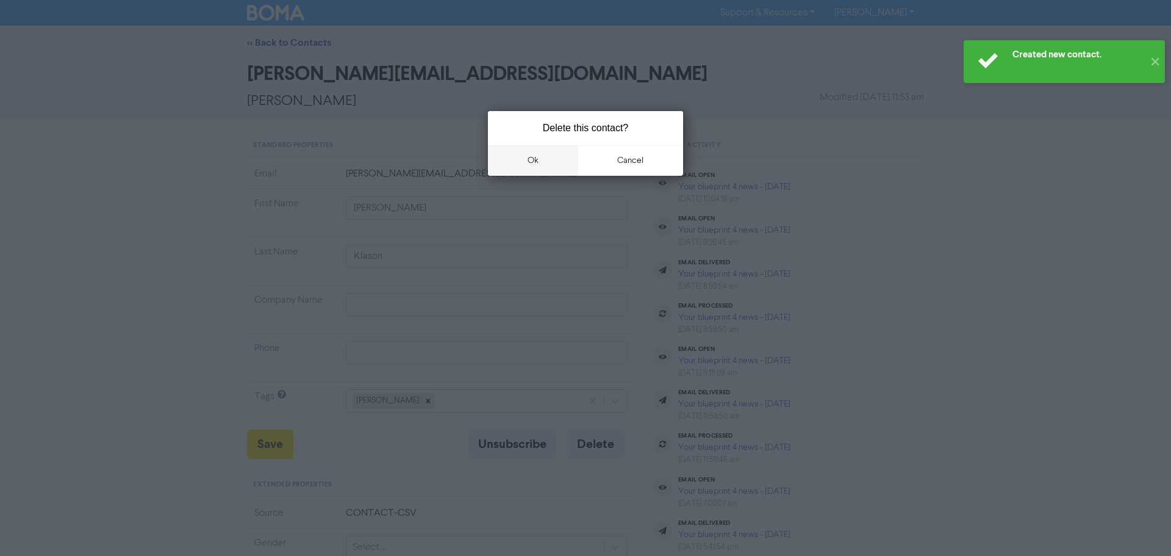
click at [542, 164] on button "ok" at bounding box center [533, 160] width 90 height 30
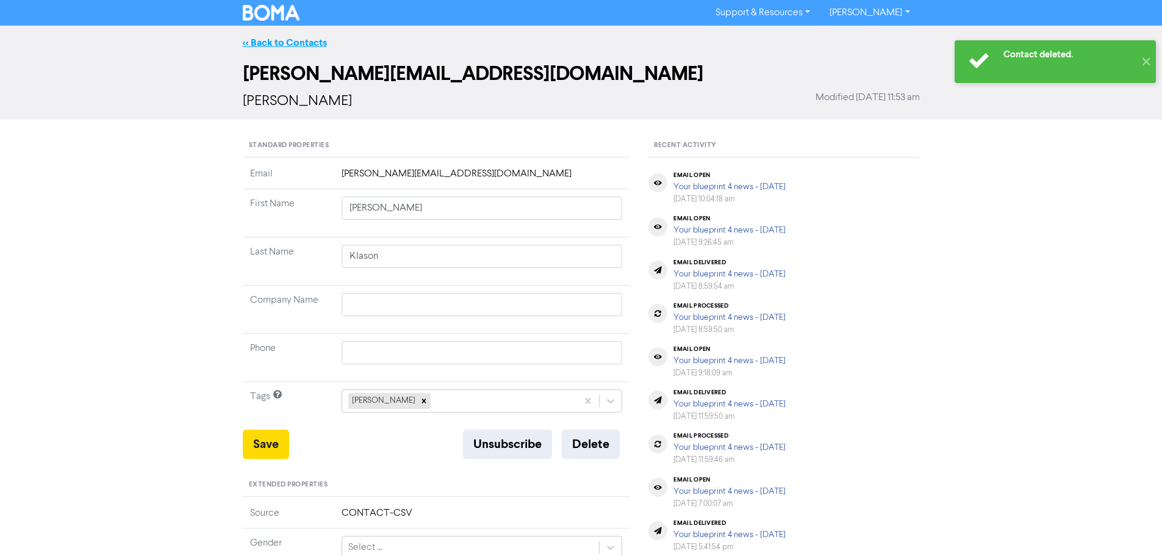
click at [303, 45] on link "<< Back to Contacts" at bounding box center [285, 43] width 84 height 12
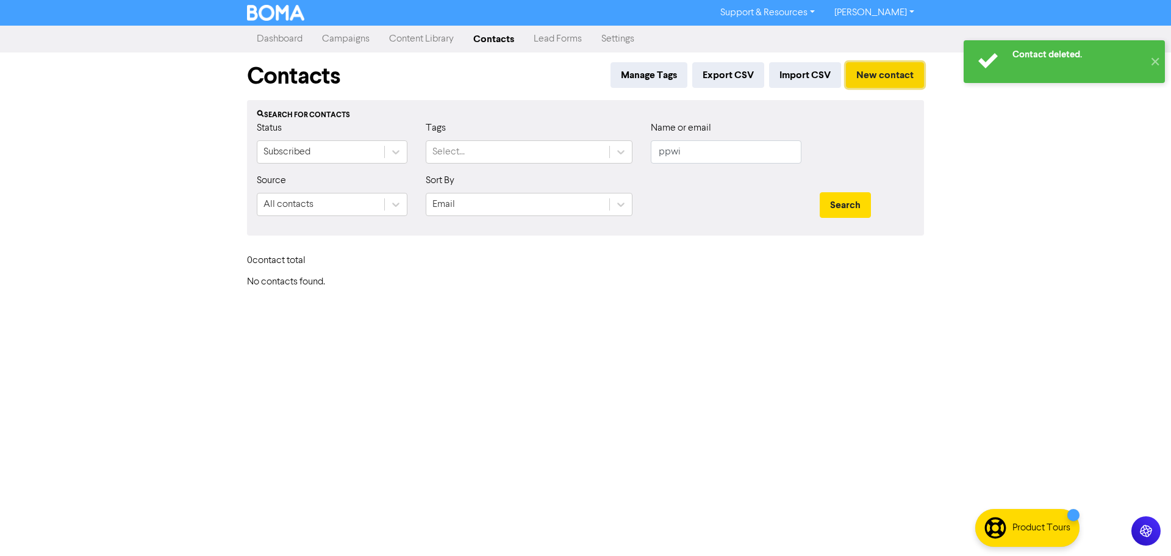
click at [878, 76] on button "New contact" at bounding box center [885, 75] width 78 height 26
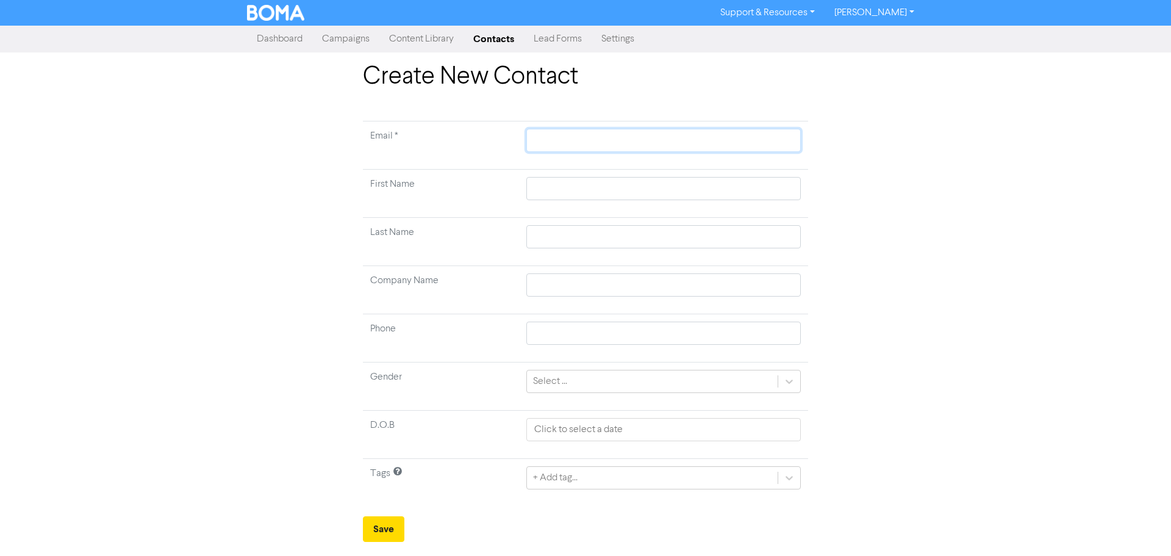
drag, startPoint x: 622, startPoint y: 137, endPoint x: 618, endPoint y: 149, distance: 12.3
click at [622, 137] on input "text" at bounding box center [663, 140] width 274 height 23
paste input "[PERSON_NAME][EMAIL_ADDRESS][DOMAIN_NAME]"
type input "[PERSON_NAME][EMAIL_ADDRESS][DOMAIN_NAME]"
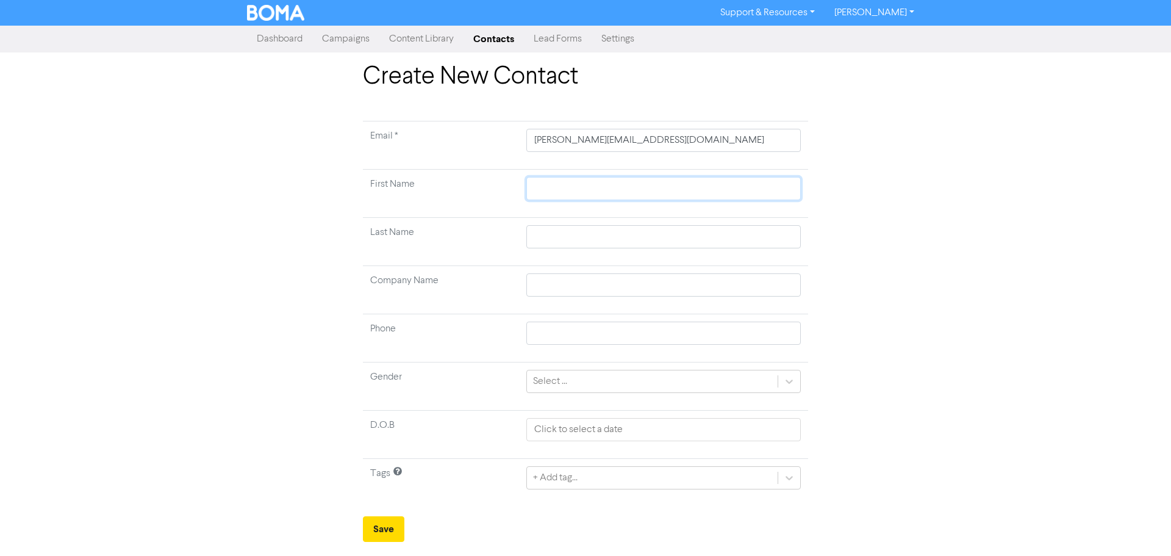
click at [545, 187] on input "text" at bounding box center [663, 188] width 274 height 23
type input "J"
type input "[PERSON_NAME]"
type input "Jam"
type input "[PERSON_NAME]"
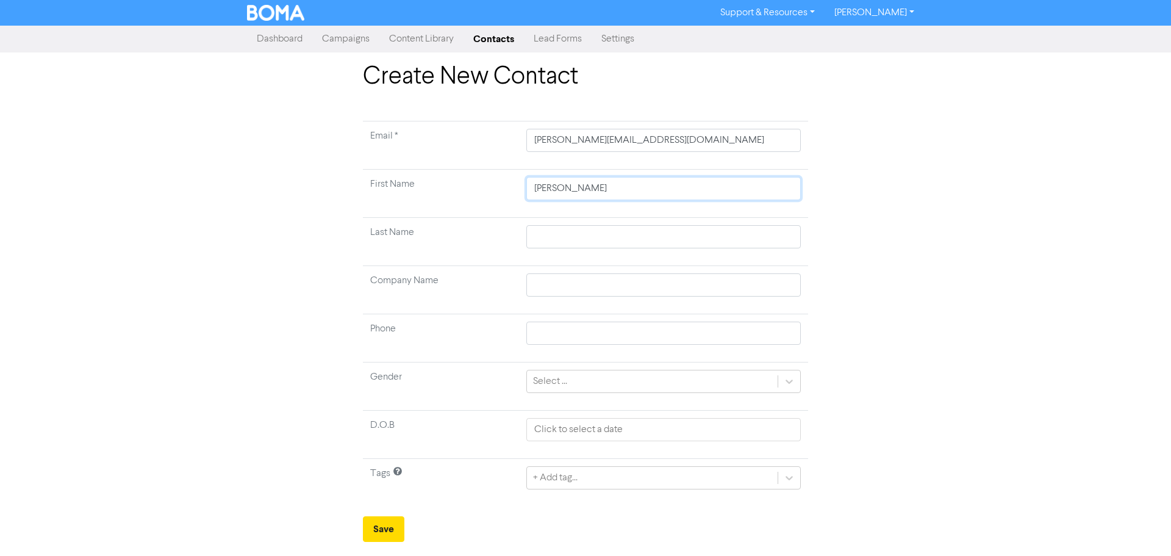
type input "[PERSON_NAME]"
click at [556, 239] on input "text" at bounding box center [663, 236] width 274 height 23
click at [1005, 286] on div "Create New Contact Email * [PERSON_NAME][EMAIL_ADDRESS][DOMAIN_NAME] First Name…" at bounding box center [585, 301] width 1171 height 479
click at [556, 481] on div "+ Add tag..." at bounding box center [663, 477] width 274 height 23
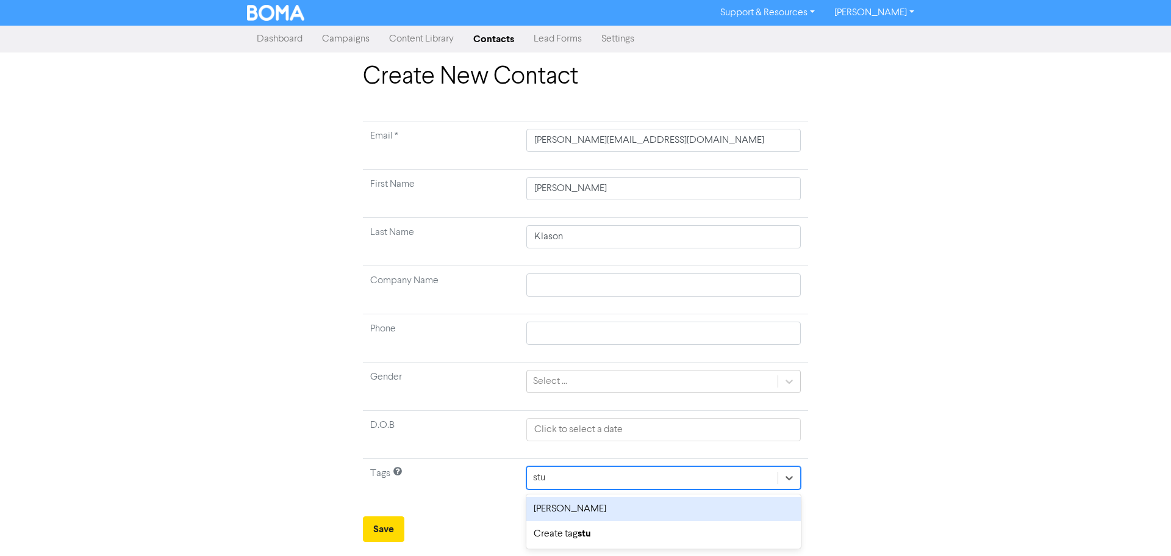
drag, startPoint x: 568, startPoint y: 512, endPoint x: 568, endPoint y: 492, distance: 20.1
click at [568, 511] on div "[PERSON_NAME]" at bounding box center [663, 508] width 274 height 24
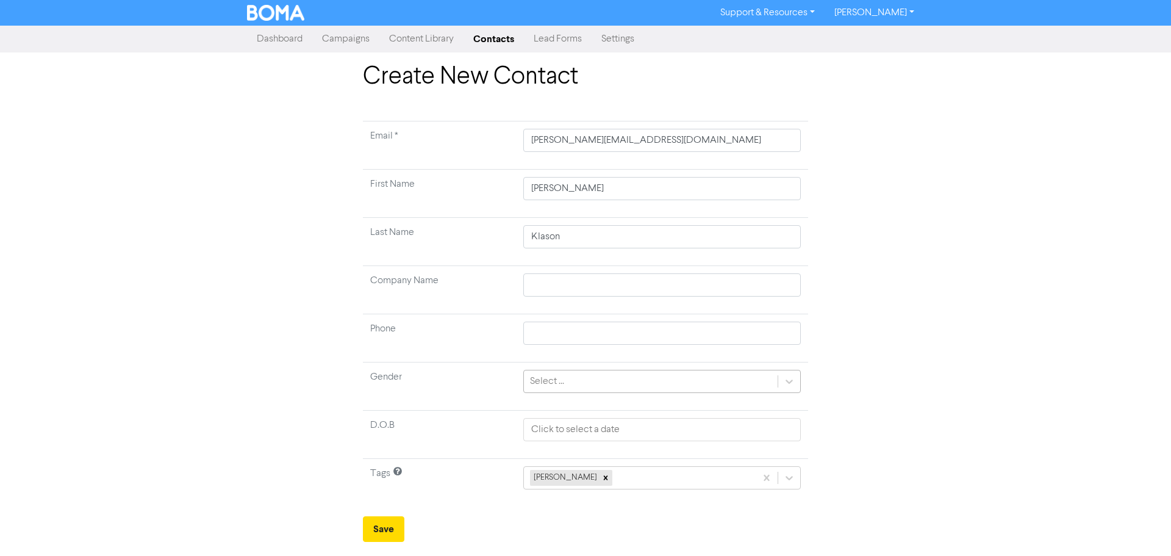
drag, startPoint x: 556, startPoint y: 366, endPoint x: 555, endPoint y: 378, distance: 11.6
click at [556, 374] on td "Select ..." at bounding box center [662, 386] width 292 height 48
click at [556, 382] on div "Select ..." at bounding box center [547, 381] width 34 height 15
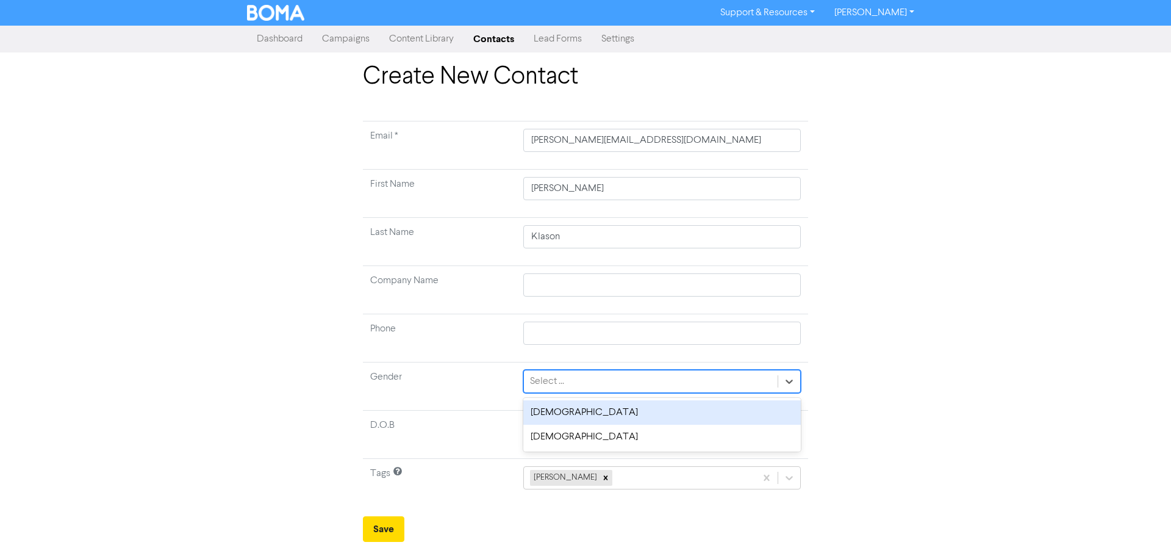
click at [576, 414] on div "[DEMOGRAPHIC_DATA]" at bounding box center [662, 412] width 278 height 24
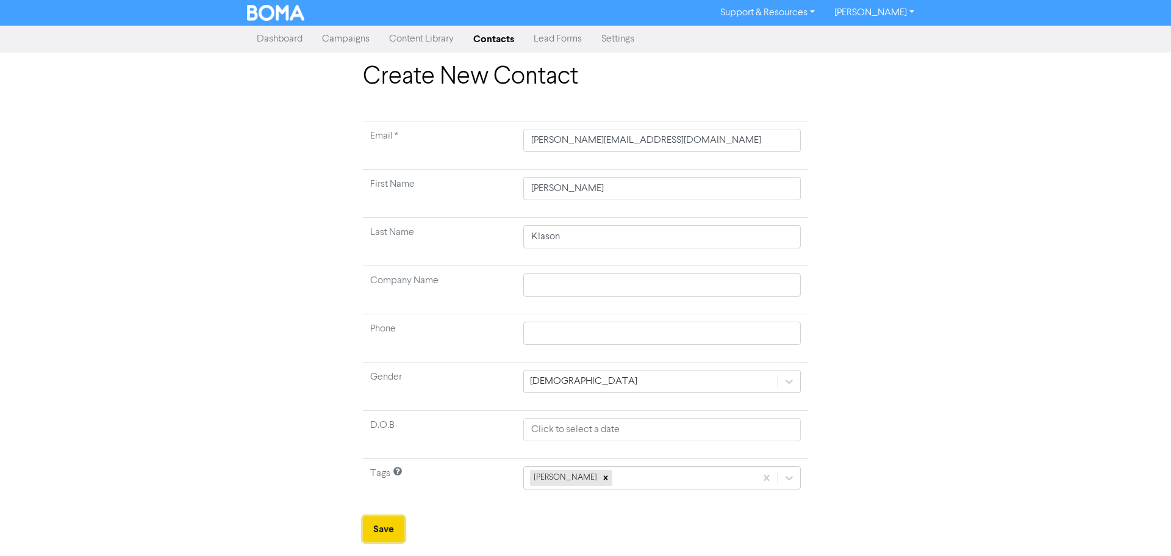
click at [390, 530] on button "Save" at bounding box center [383, 529] width 41 height 26
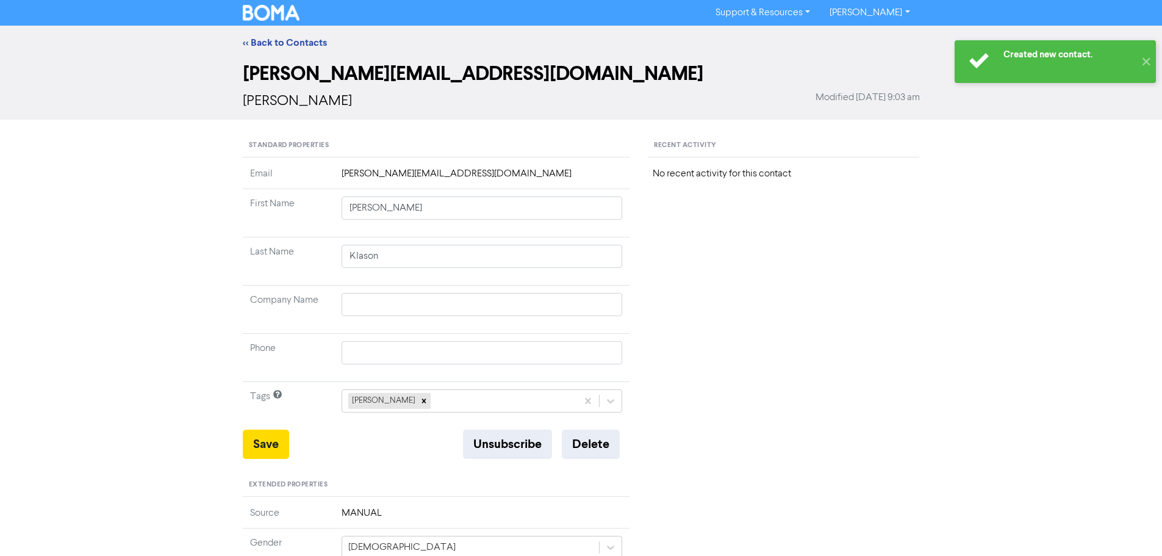
click at [271, 35] on div "<< Back to Contacts" at bounding box center [581, 43] width 1162 height 34
click at [271, 48] on link "<< Back to Contacts" at bounding box center [285, 43] width 84 height 12
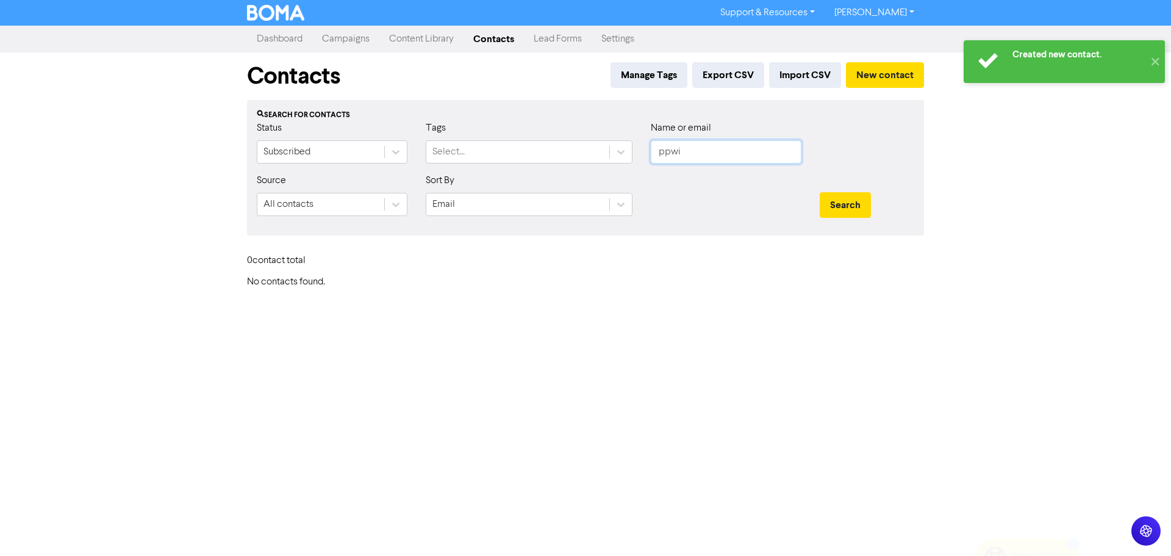
drag, startPoint x: 687, startPoint y: 156, endPoint x: 563, endPoint y: 138, distance: 125.6
click at [563, 138] on div "Status Subscribed Tags Select... Name or email ppwi" at bounding box center [586, 147] width 676 height 52
click at [820, 192] on button "Search" at bounding box center [845, 205] width 51 height 26
